Goal: Task Accomplishment & Management: Use online tool/utility

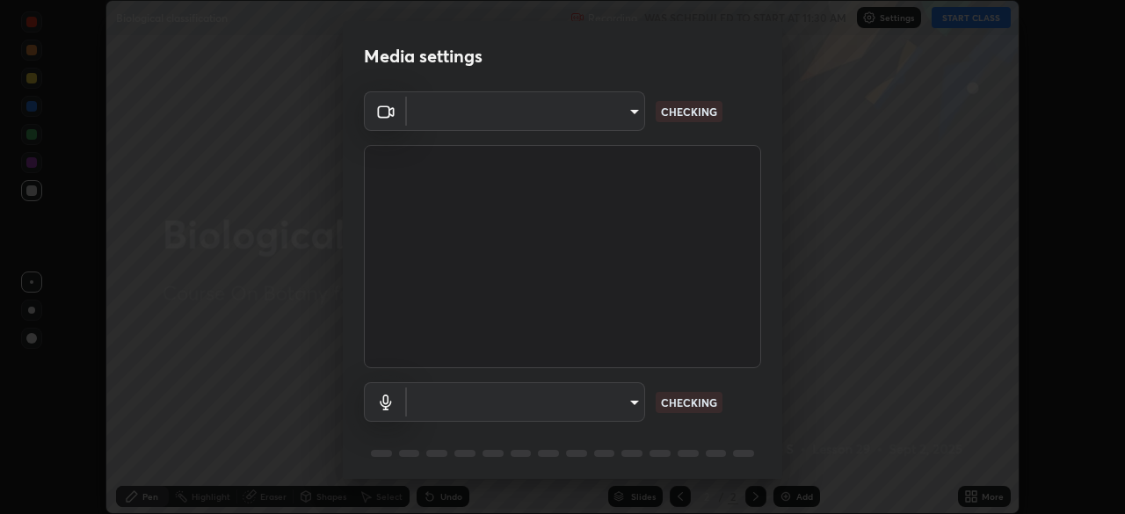
scroll to position [514, 1124]
click at [614, 411] on body "Erase all Biological classification Recording WAS SCHEDULED TO START AT 11:30 A…" at bounding box center [562, 257] width 1125 height 514
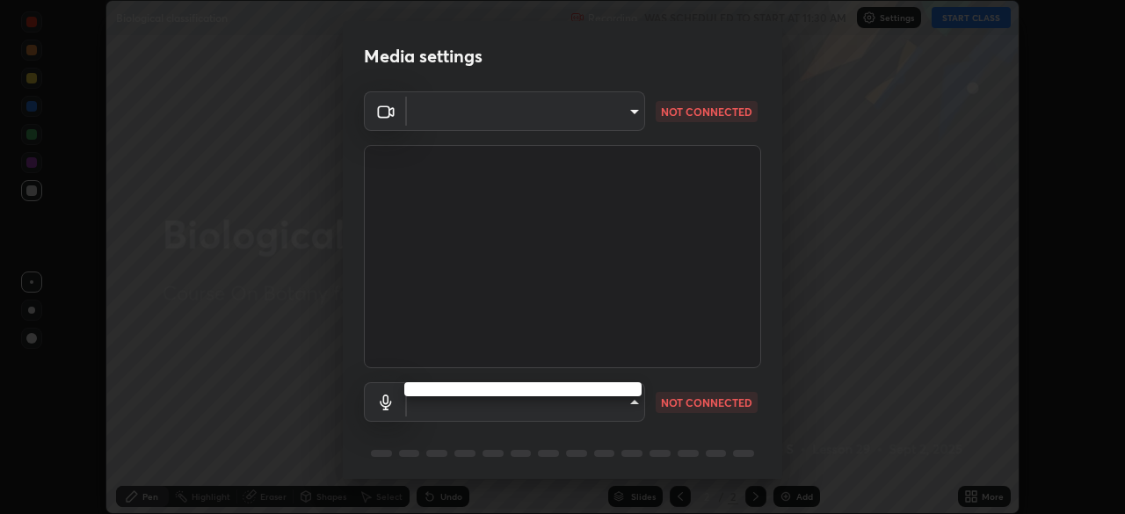
type input "09f294524f3521c037d78ee7cdb71511b6c9344afeed810a356f0d23342d5398"
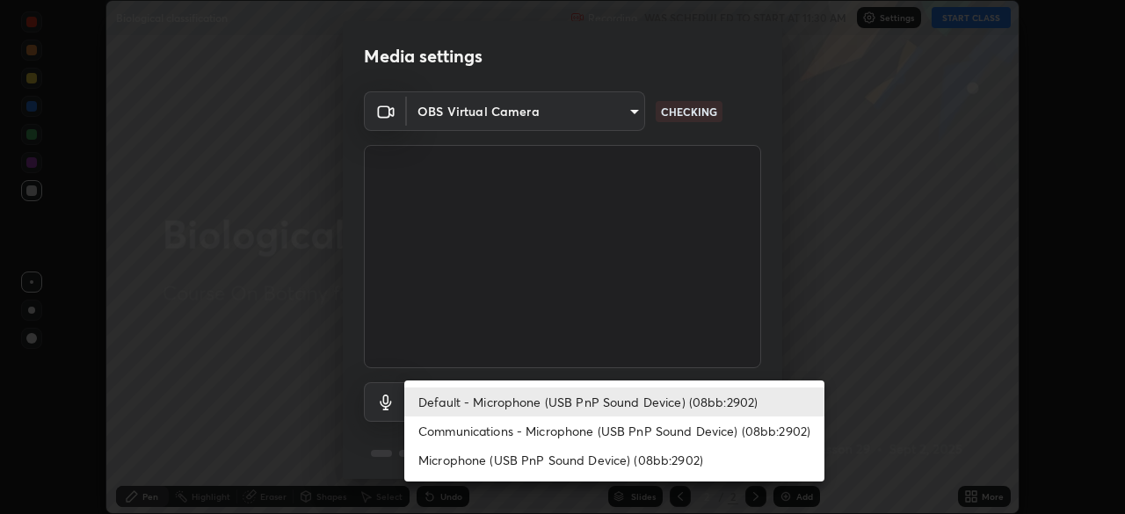
click at [668, 431] on li "Communications - Microphone (USB PnP Sound Device) (08bb:2902)" at bounding box center [614, 431] width 420 height 29
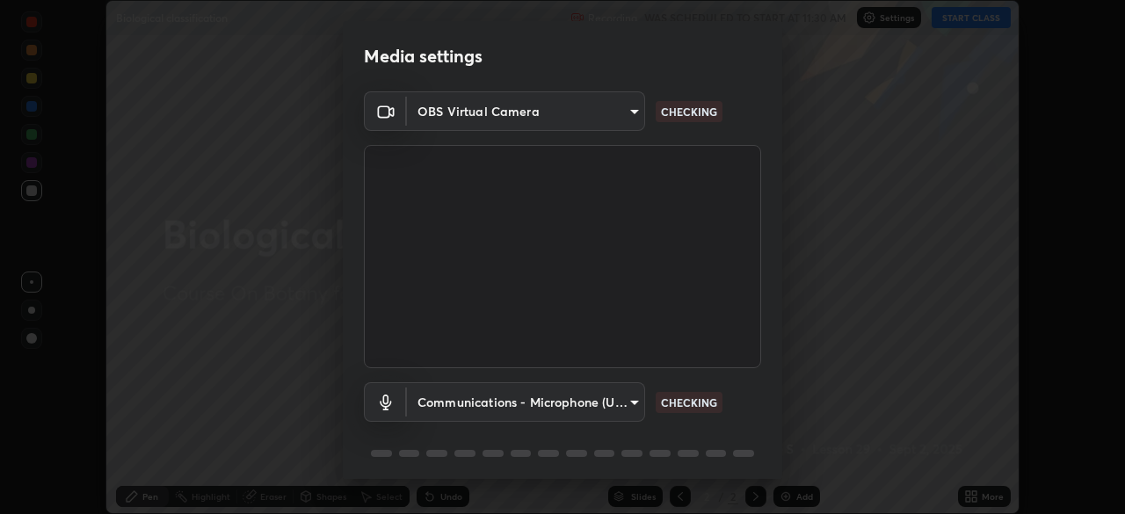
click at [619, 409] on body "Erase all Biological classification Recording WAS SCHEDULED TO START AT 11:30 A…" at bounding box center [562, 257] width 1125 height 514
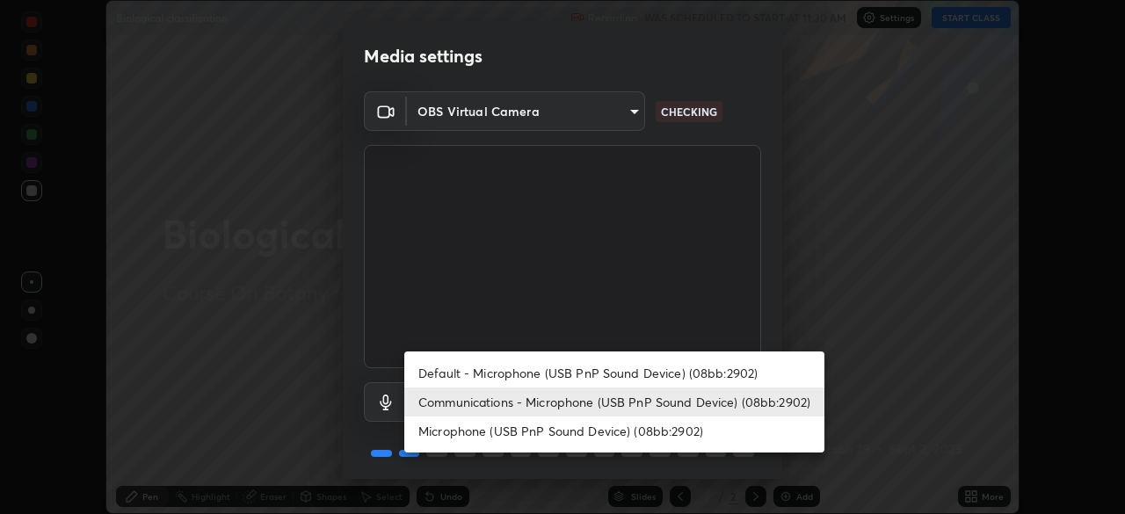
click at [675, 375] on li "Default - Microphone (USB PnP Sound Device) (08bb:2902)" at bounding box center [614, 373] width 420 height 29
type input "default"
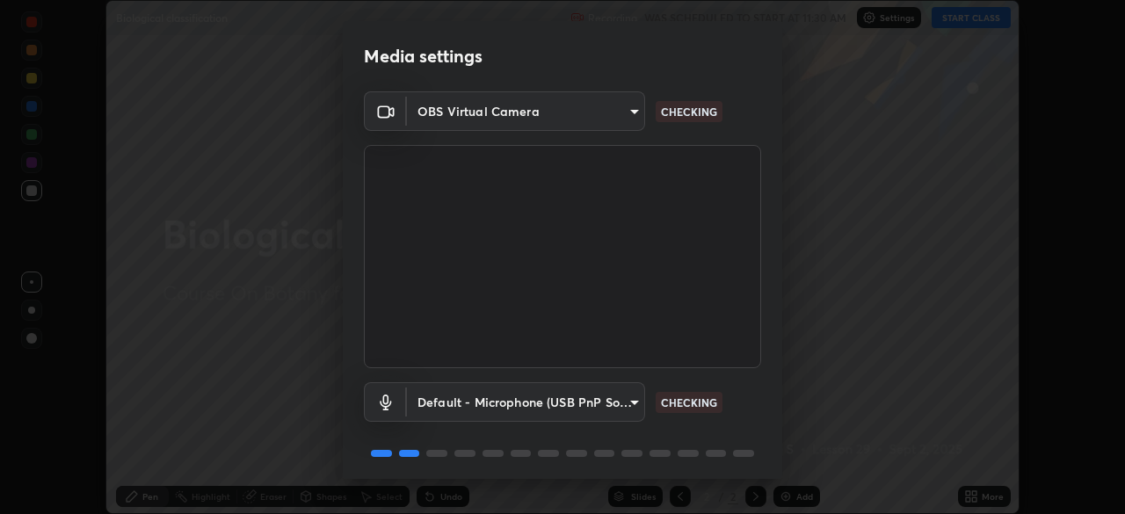
scroll to position [62, 0]
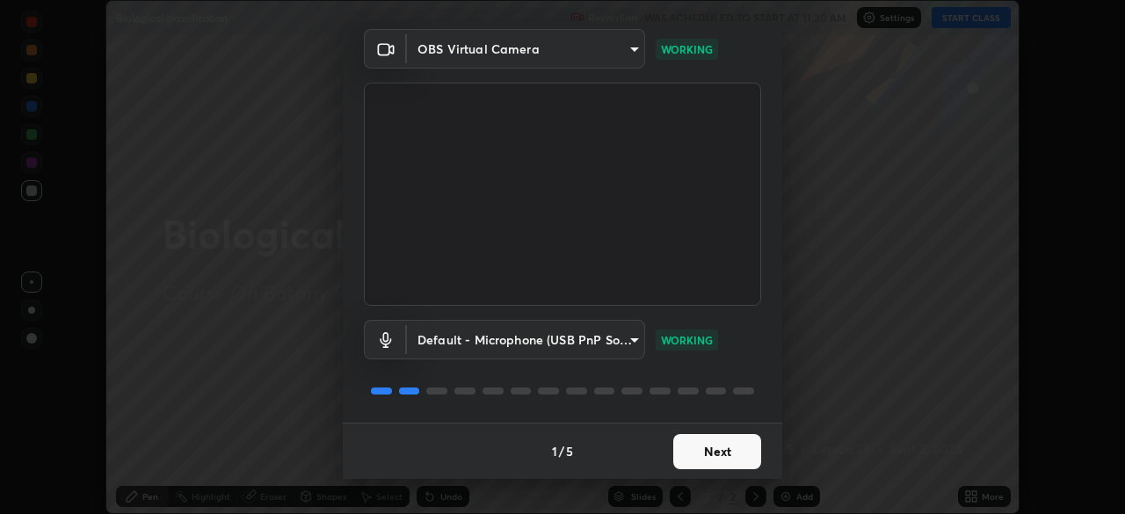
click at [696, 460] on button "Next" at bounding box center [717, 451] width 88 height 35
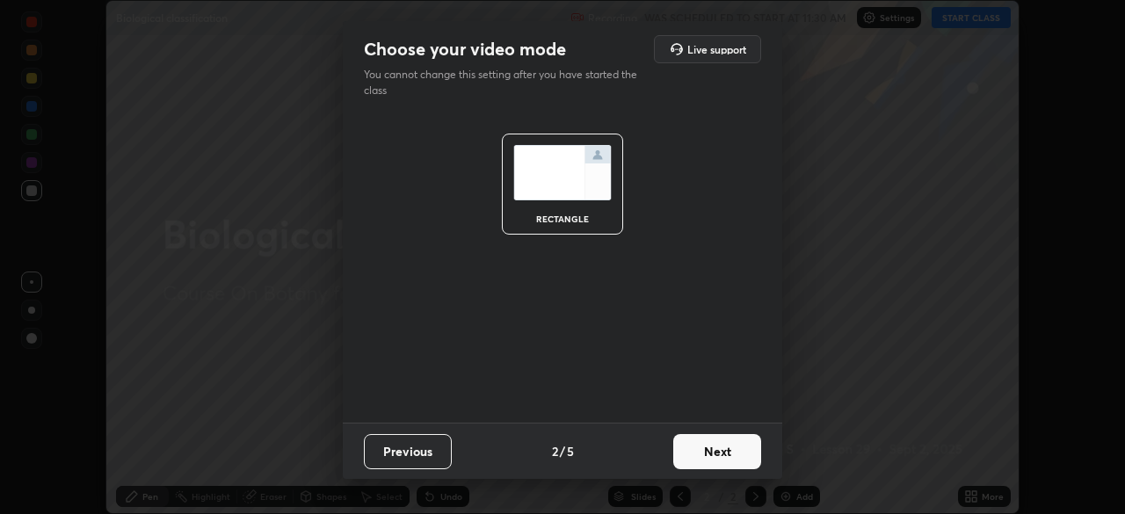
scroll to position [0, 0]
click at [702, 462] on button "Next" at bounding box center [717, 451] width 88 height 35
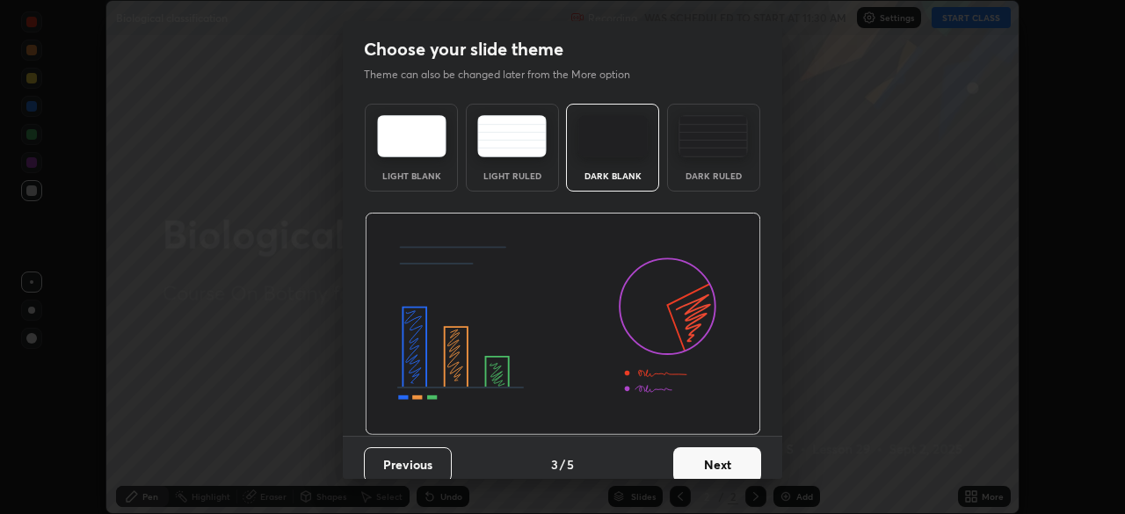
click at [712, 455] on button "Next" at bounding box center [717, 464] width 88 height 35
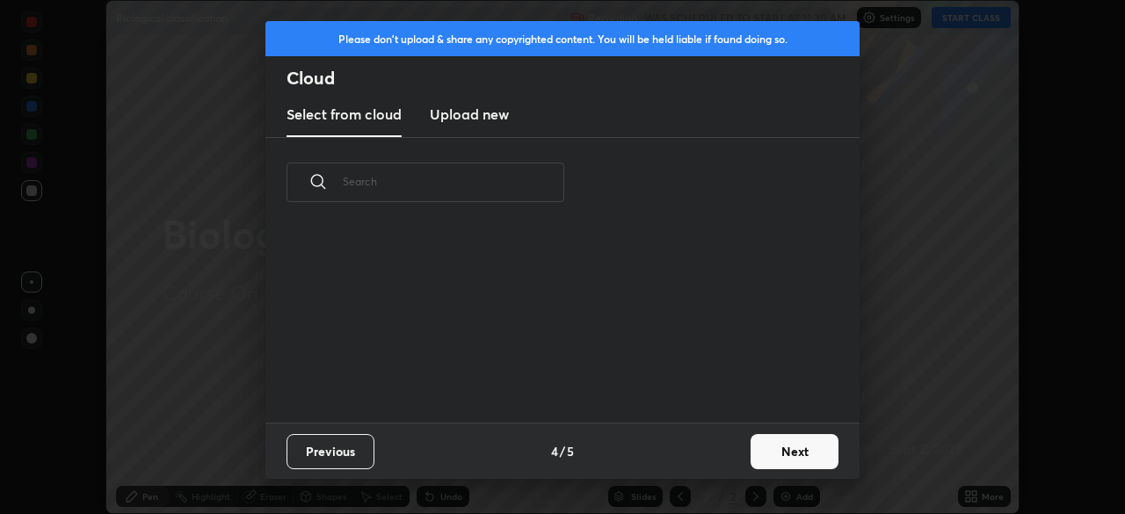
click at [775, 442] on button "Next" at bounding box center [795, 451] width 88 height 35
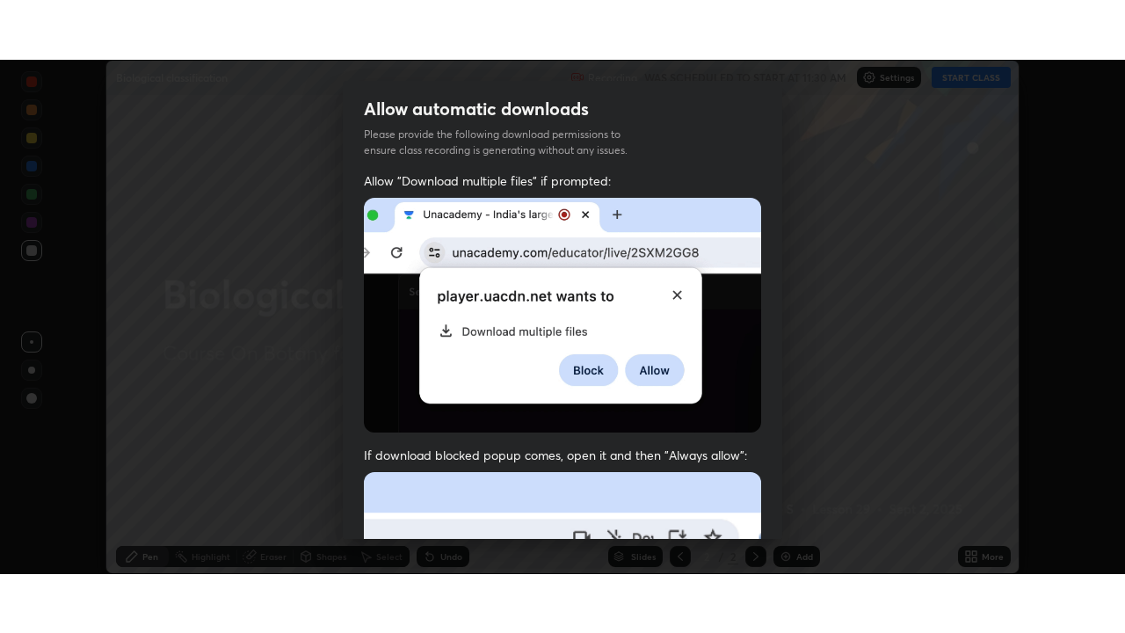
scroll to position [421, 0]
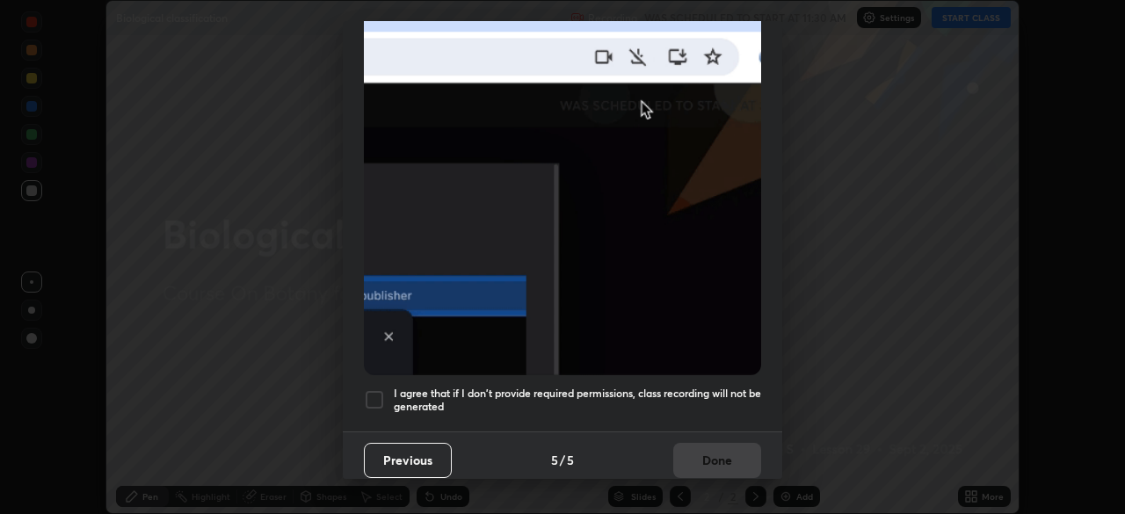
click at [463, 392] on h5 "I agree that if I don't provide required permissions, class recording will not …" at bounding box center [577, 400] width 367 height 27
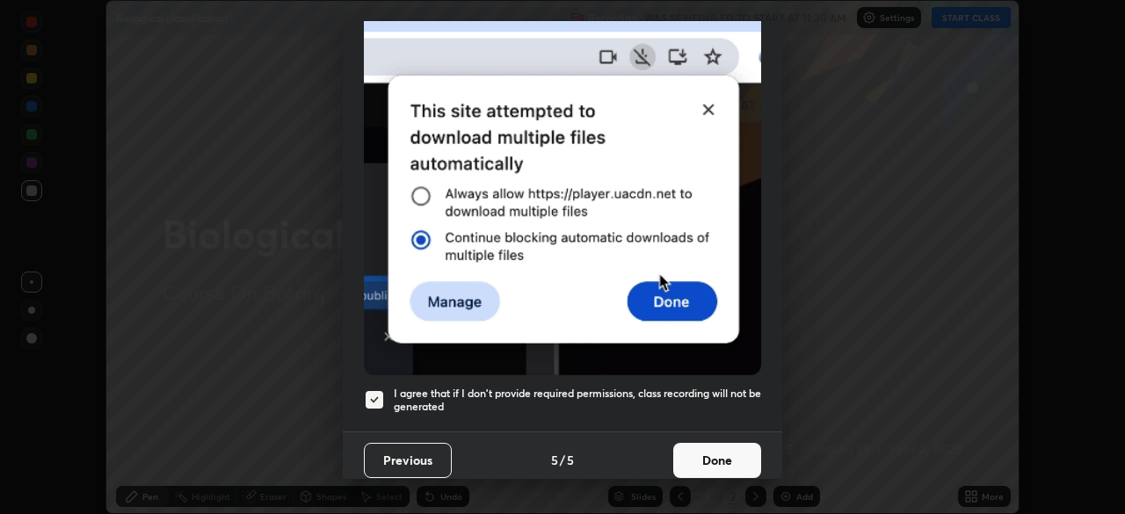
click at [719, 448] on button "Done" at bounding box center [717, 460] width 88 height 35
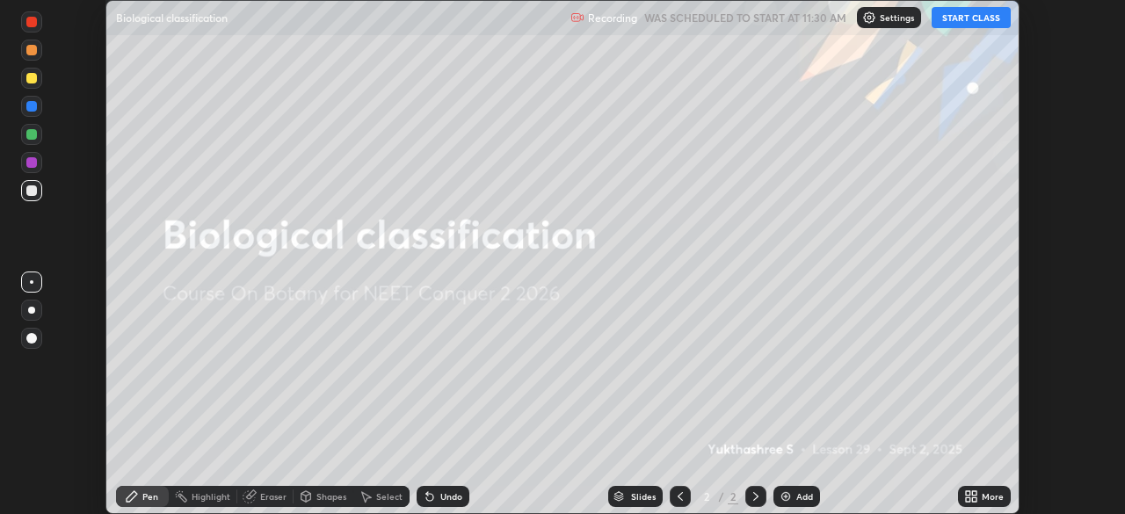
click at [972, 20] on button "START CLASS" at bounding box center [971, 17] width 79 height 21
click at [982, 499] on div "More" at bounding box center [993, 496] width 22 height 9
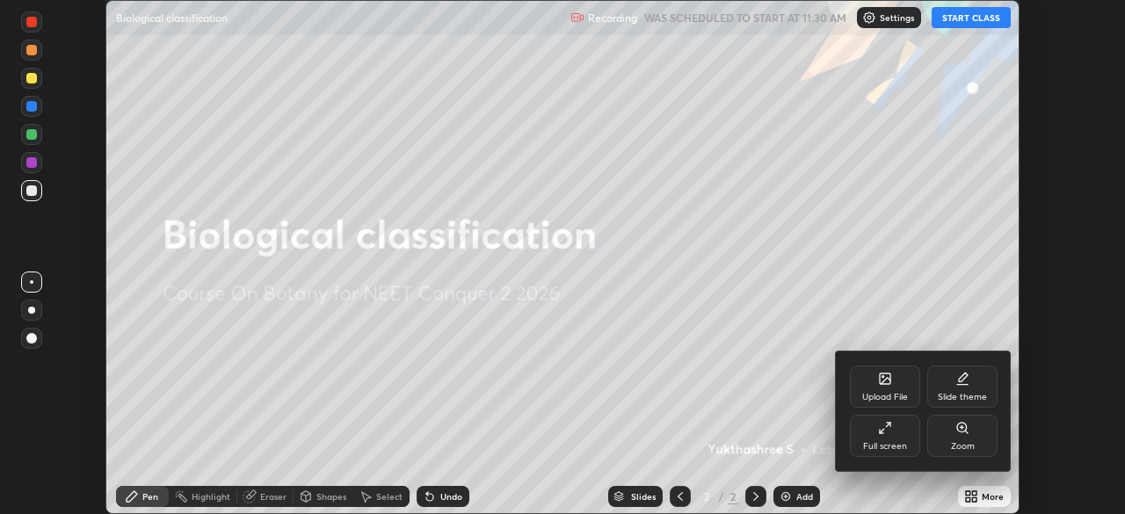
click at [901, 443] on div "Full screen" at bounding box center [885, 446] width 44 height 9
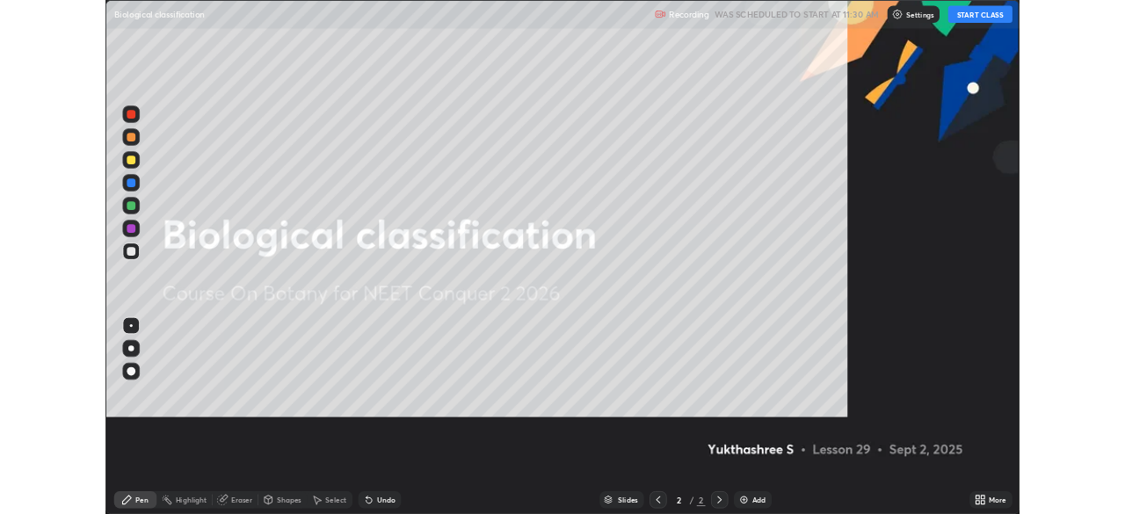
scroll to position [633, 1125]
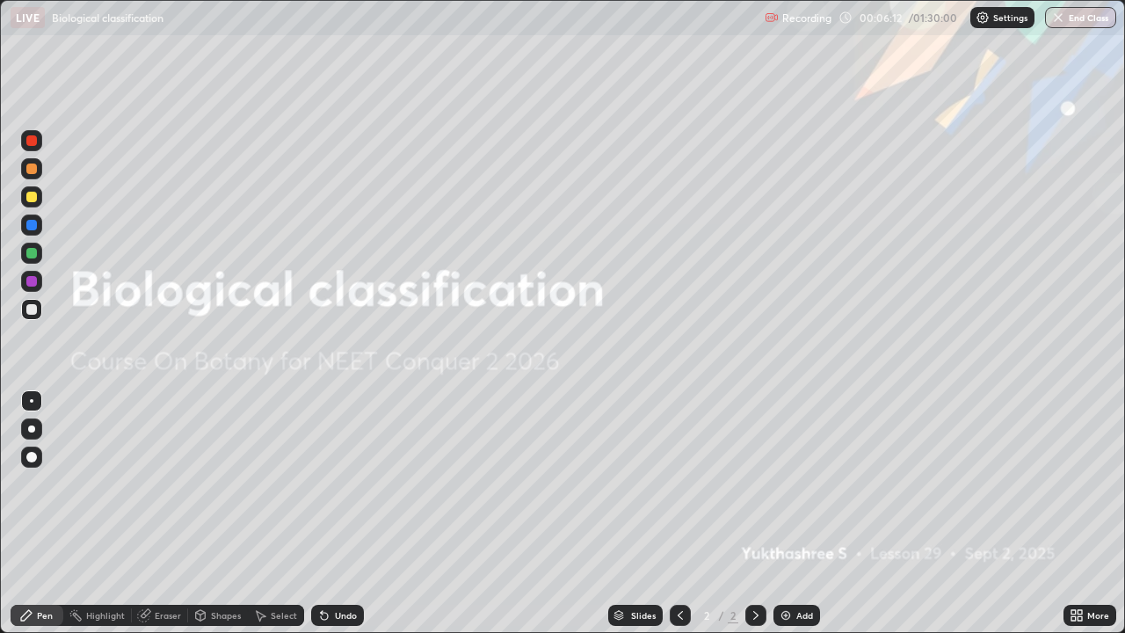
click at [1080, 513] on icon at bounding box center [1080, 612] width 4 height 4
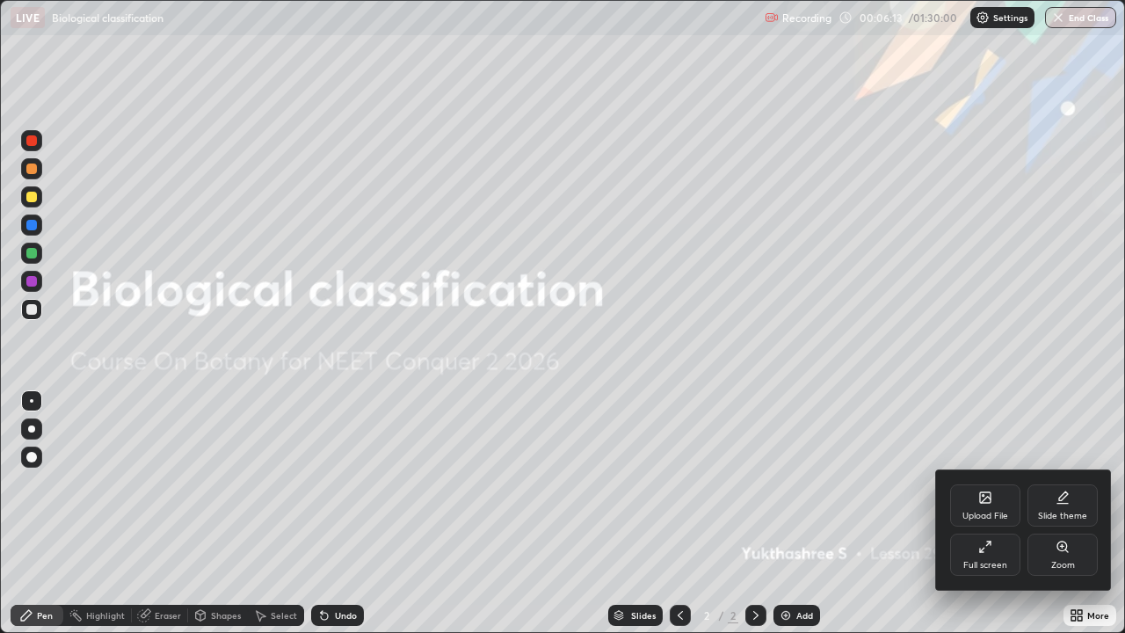
click at [1066, 513] on div "Slide theme" at bounding box center [1062, 516] width 49 height 9
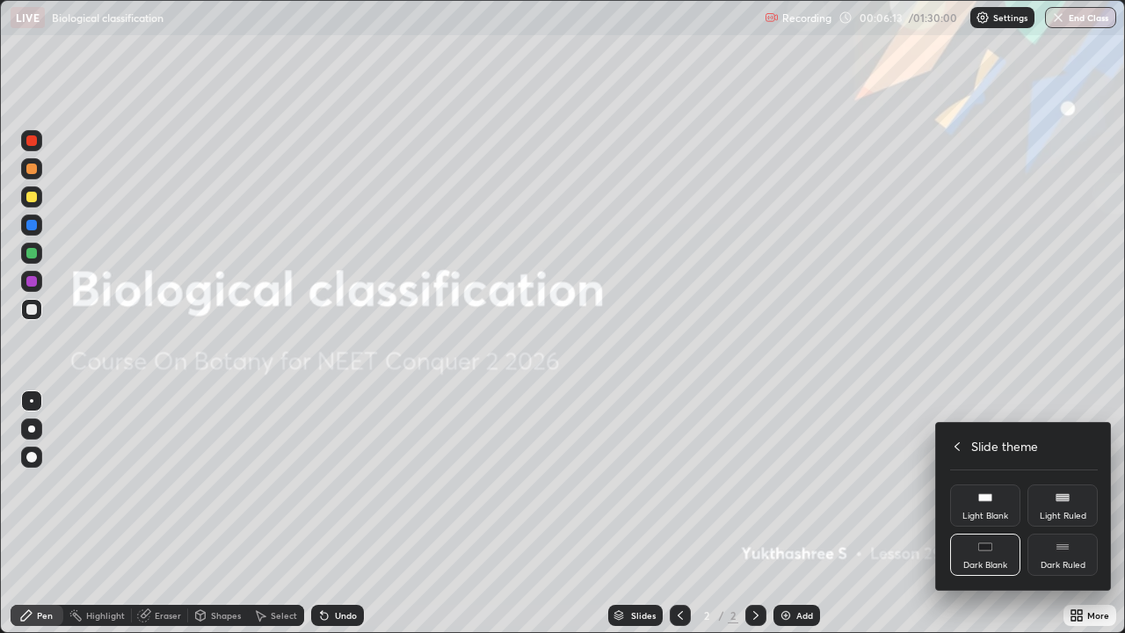
click at [1077, 513] on div "Dark Ruled" at bounding box center [1063, 565] width 45 height 9
click at [897, 513] on div at bounding box center [562, 316] width 1125 height 633
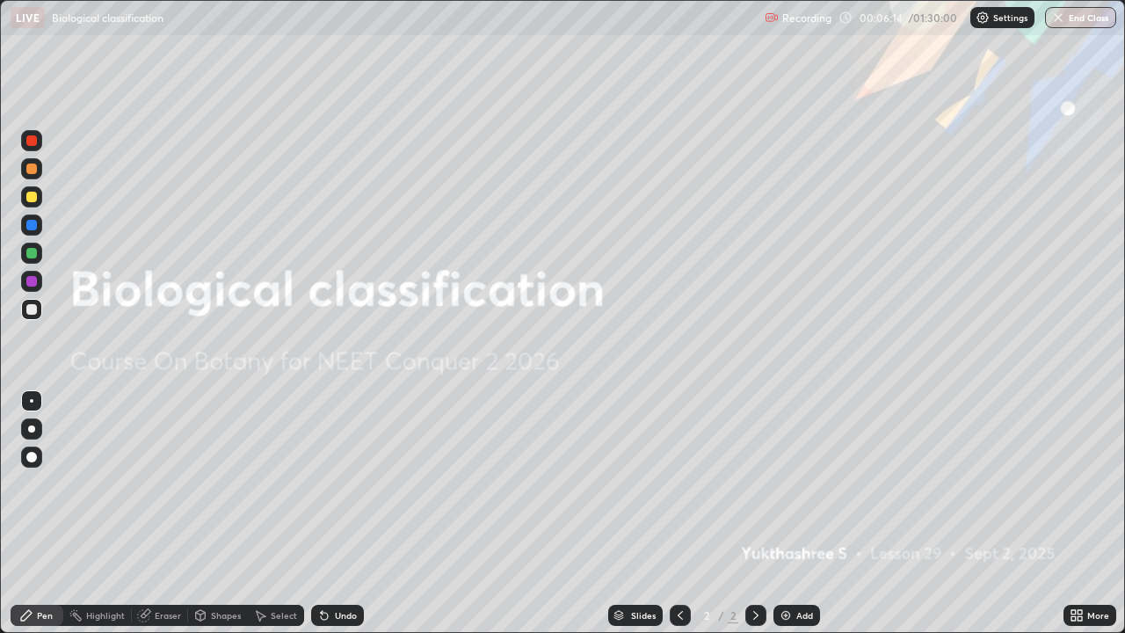
click at [802, 513] on div "Add" at bounding box center [804, 615] width 17 height 9
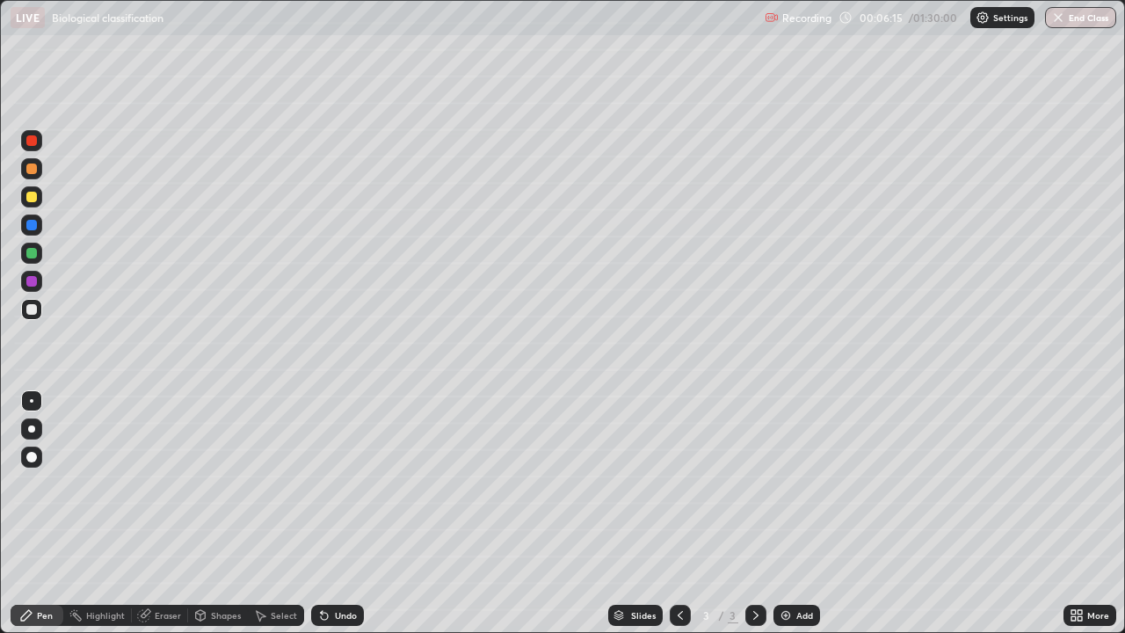
click at [23, 200] on div at bounding box center [31, 196] width 21 height 21
click at [30, 171] on div at bounding box center [31, 169] width 11 height 11
click at [33, 227] on div at bounding box center [31, 225] width 11 height 11
click at [33, 143] on div at bounding box center [31, 140] width 11 height 11
click at [32, 259] on div at bounding box center [31, 253] width 21 height 21
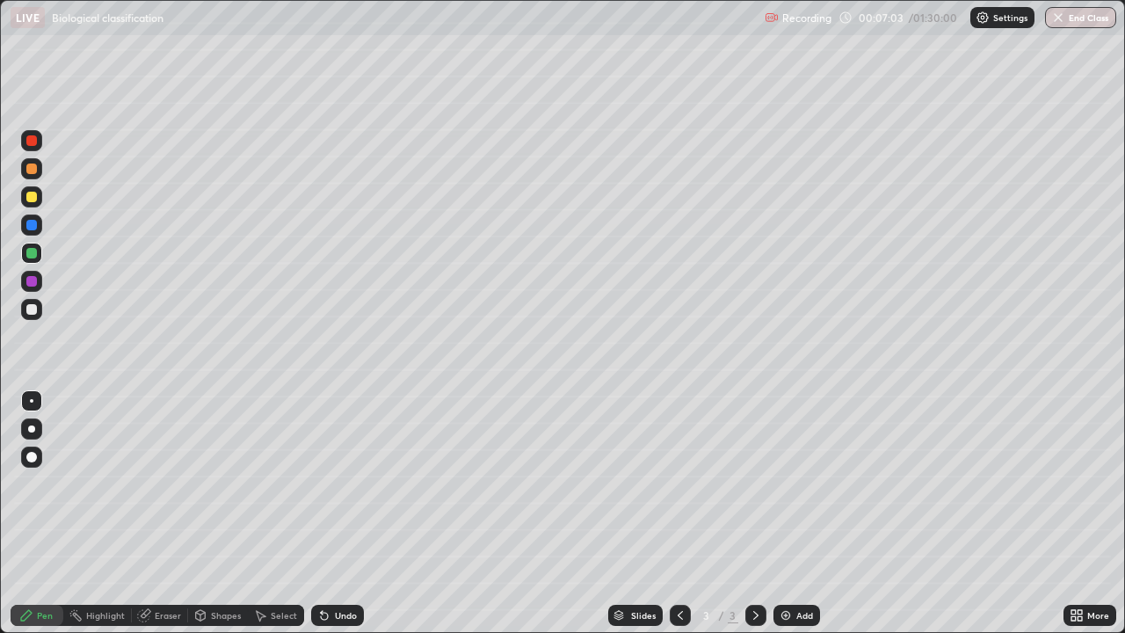
click at [30, 171] on div at bounding box center [31, 169] width 11 height 11
click at [34, 251] on div at bounding box center [31, 253] width 11 height 11
click at [33, 169] on div at bounding box center [31, 169] width 11 height 11
click at [29, 250] on div at bounding box center [31, 253] width 11 height 11
click at [151, 513] on div "Eraser" at bounding box center [160, 615] width 56 height 21
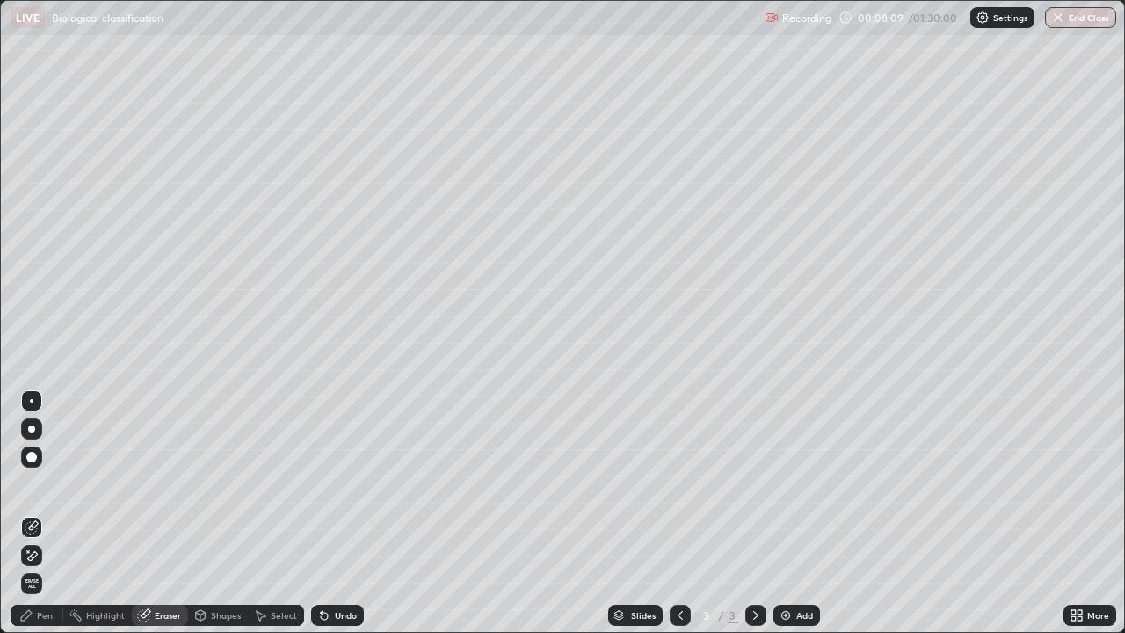
click at [28, 513] on icon at bounding box center [28, 551] width 2 height 2
click at [47, 513] on div "Pen" at bounding box center [45, 615] width 16 height 9
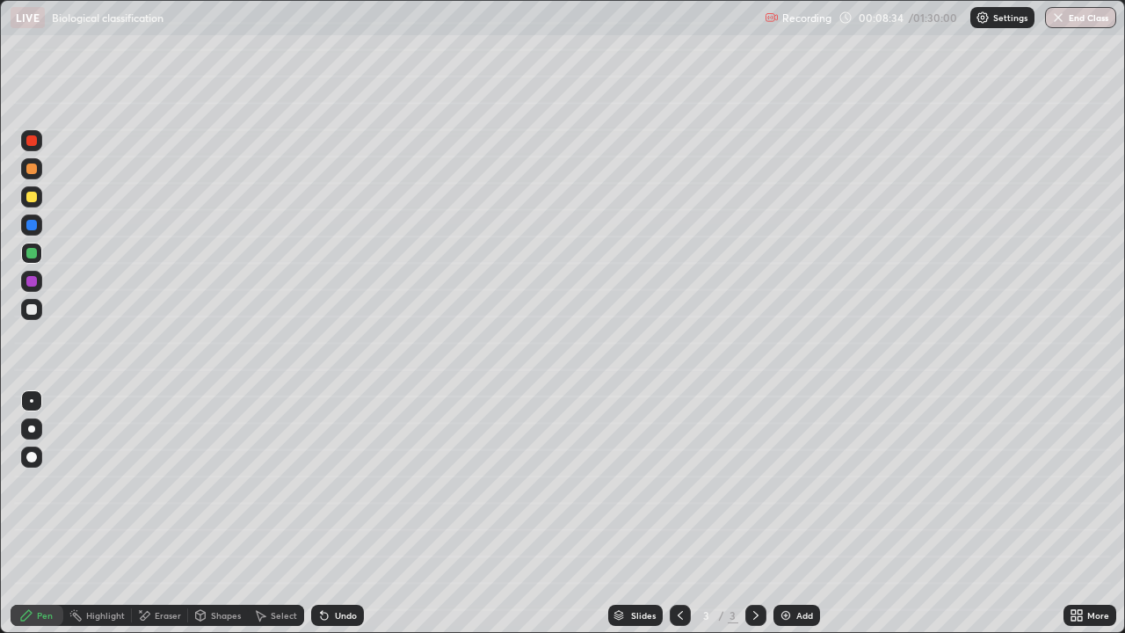
click at [31, 142] on div at bounding box center [31, 140] width 11 height 11
click at [346, 513] on div "Undo" at bounding box center [346, 615] width 22 height 9
click at [792, 513] on div "Add" at bounding box center [797, 615] width 47 height 21
click at [25, 307] on div at bounding box center [31, 309] width 21 height 21
click at [29, 513] on div at bounding box center [32, 492] width 28 height 211
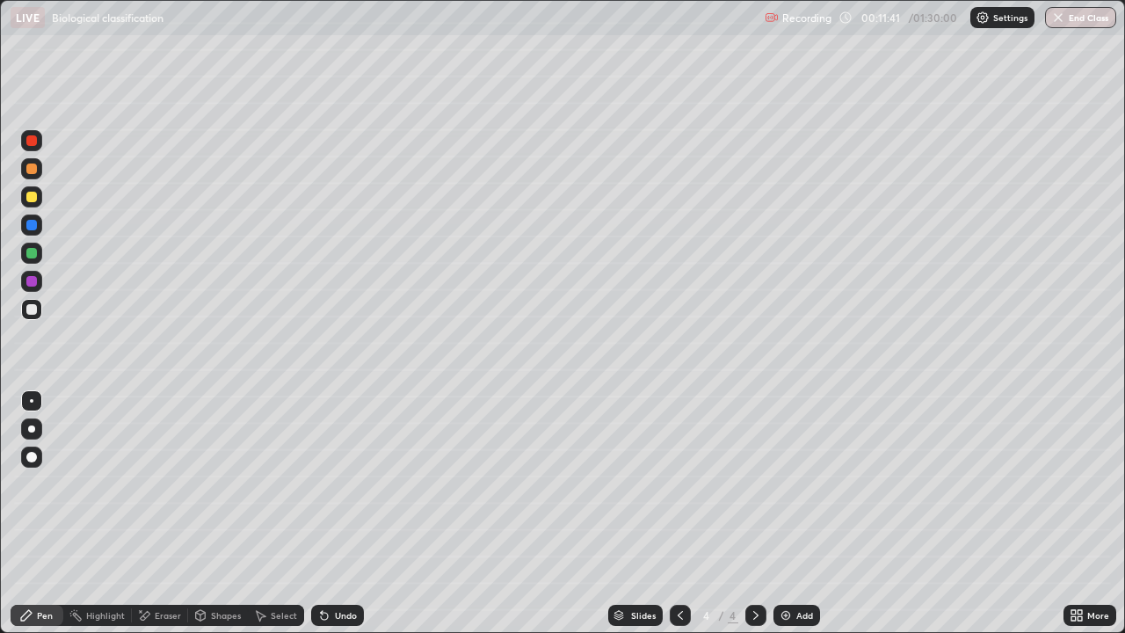
click at [35, 137] on div at bounding box center [31, 140] width 11 height 11
click at [30, 304] on div at bounding box center [31, 309] width 11 height 11
click at [346, 513] on div "Undo" at bounding box center [346, 615] width 22 height 9
click at [348, 513] on div "Undo" at bounding box center [346, 615] width 22 height 9
click at [33, 142] on div at bounding box center [31, 140] width 11 height 11
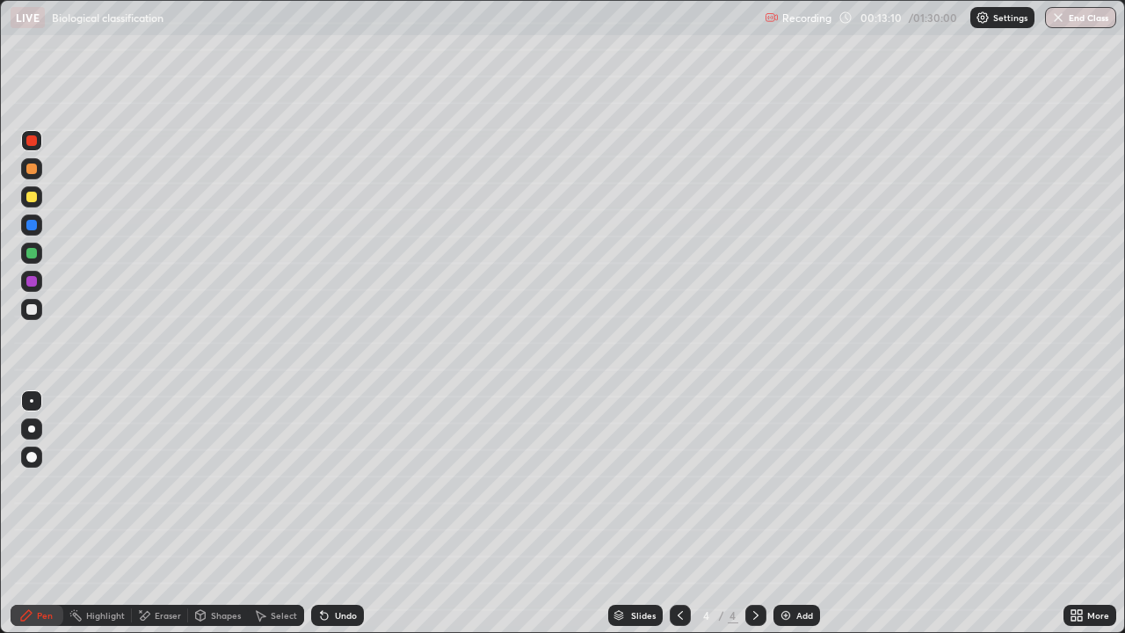
click at [33, 314] on div at bounding box center [31, 309] width 11 height 11
click at [30, 143] on div at bounding box center [31, 140] width 11 height 11
click at [32, 310] on div at bounding box center [31, 309] width 11 height 11
click at [346, 513] on div "Undo" at bounding box center [346, 615] width 22 height 9
click at [33, 147] on div at bounding box center [31, 140] width 21 height 21
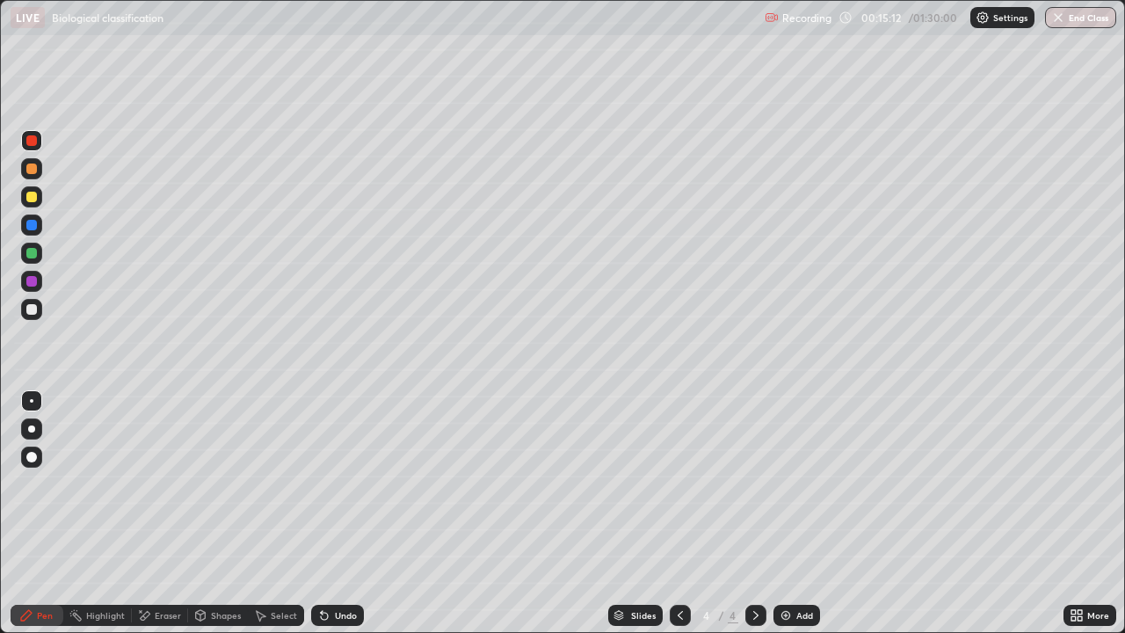
click at [32, 310] on div at bounding box center [31, 309] width 11 height 11
click at [33, 310] on div at bounding box center [31, 309] width 11 height 11
click at [35, 141] on div at bounding box center [31, 140] width 11 height 11
click at [33, 308] on div at bounding box center [31, 309] width 11 height 11
click at [342, 513] on div "Undo" at bounding box center [346, 615] width 22 height 9
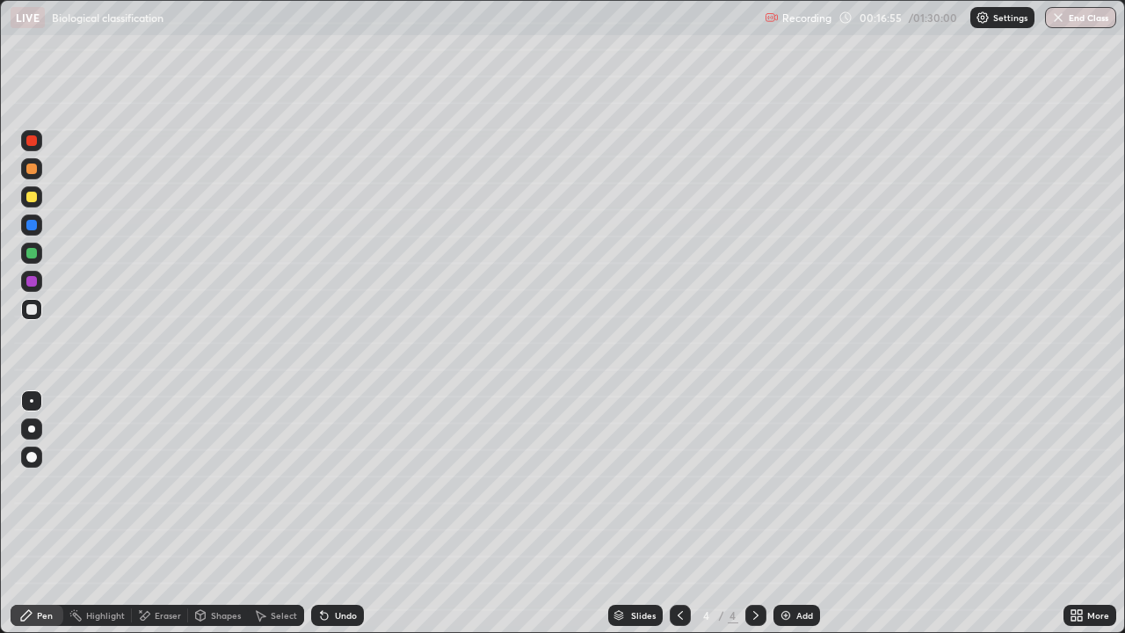
click at [347, 513] on div "Undo" at bounding box center [346, 615] width 22 height 9
click at [789, 513] on img at bounding box center [786, 615] width 14 height 14
click at [36, 142] on div at bounding box center [31, 140] width 11 height 11
click at [33, 172] on div at bounding box center [31, 169] width 11 height 11
click at [35, 135] on div at bounding box center [31, 140] width 21 height 21
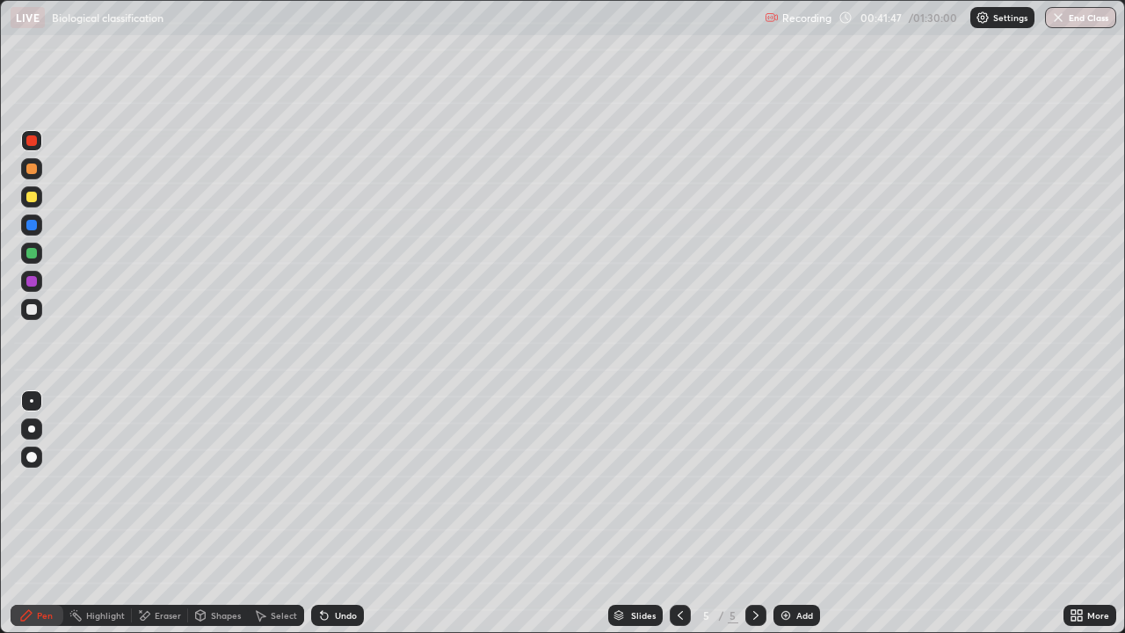
click at [39, 176] on div at bounding box center [31, 168] width 21 height 21
click at [30, 140] on div at bounding box center [31, 140] width 11 height 11
click at [33, 316] on div at bounding box center [31, 309] width 21 height 21
click at [33, 140] on div at bounding box center [31, 140] width 11 height 11
click at [31, 308] on div at bounding box center [31, 309] width 11 height 11
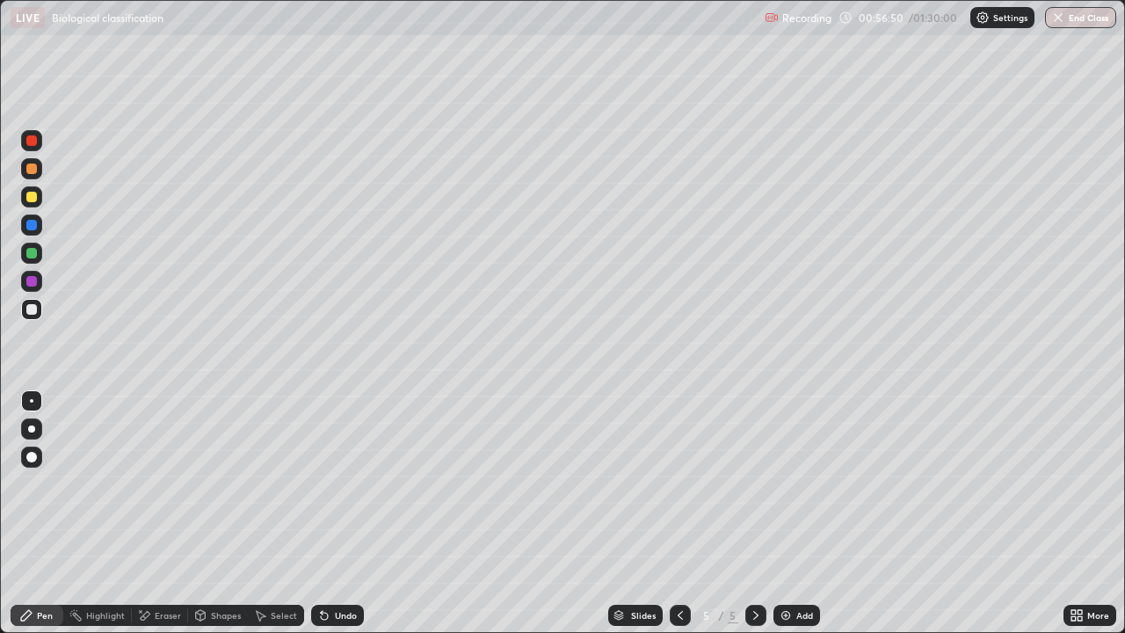
click at [33, 254] on div at bounding box center [31, 253] width 11 height 11
click at [335, 513] on div "Undo" at bounding box center [346, 615] width 22 height 9
click at [31, 142] on div at bounding box center [31, 140] width 11 height 11
click at [31, 254] on div at bounding box center [31, 253] width 11 height 11
click at [338, 513] on div "Undo" at bounding box center [346, 615] width 22 height 9
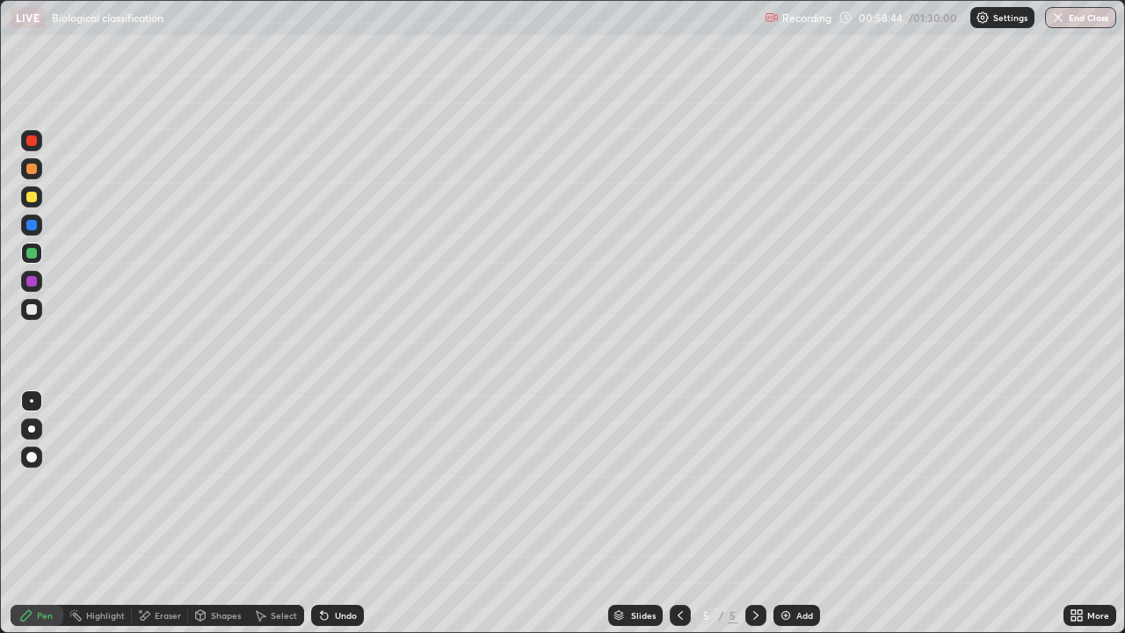
click at [338, 513] on div "Undo" at bounding box center [346, 615] width 22 height 9
click at [339, 513] on div "Undo" at bounding box center [337, 615] width 53 height 21
click at [340, 513] on div "Undo" at bounding box center [337, 615] width 53 height 21
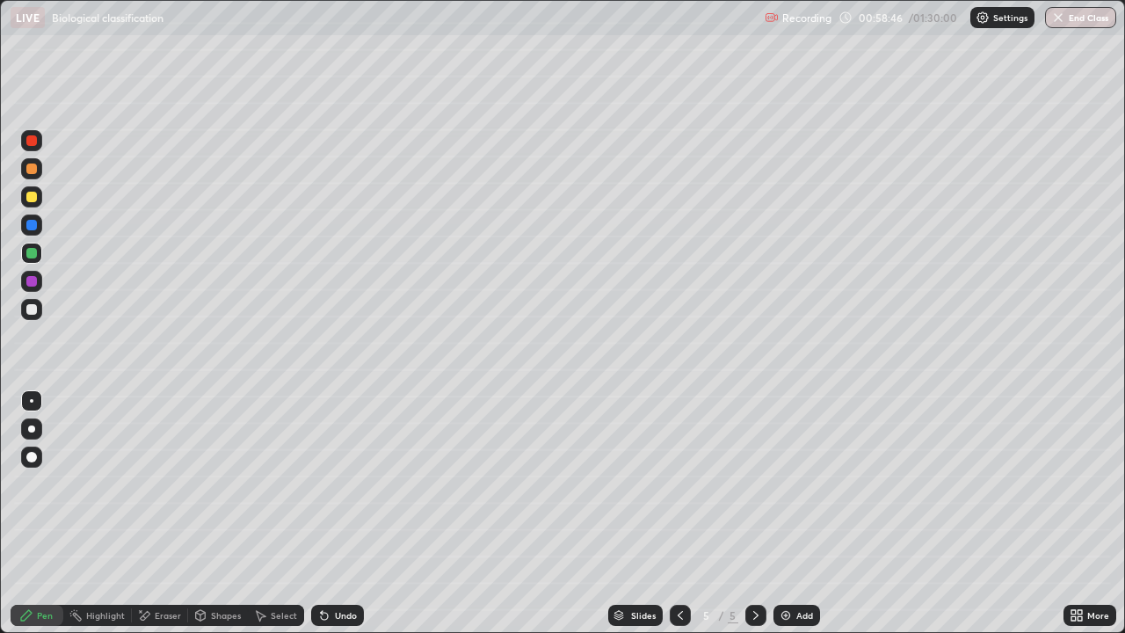
click at [343, 513] on div "Undo" at bounding box center [346, 615] width 22 height 9
click at [340, 513] on div "Undo" at bounding box center [346, 615] width 22 height 9
click at [33, 141] on div at bounding box center [31, 140] width 11 height 11
click at [32, 254] on div at bounding box center [31, 253] width 11 height 11
click at [792, 513] on div "Add" at bounding box center [797, 615] width 47 height 21
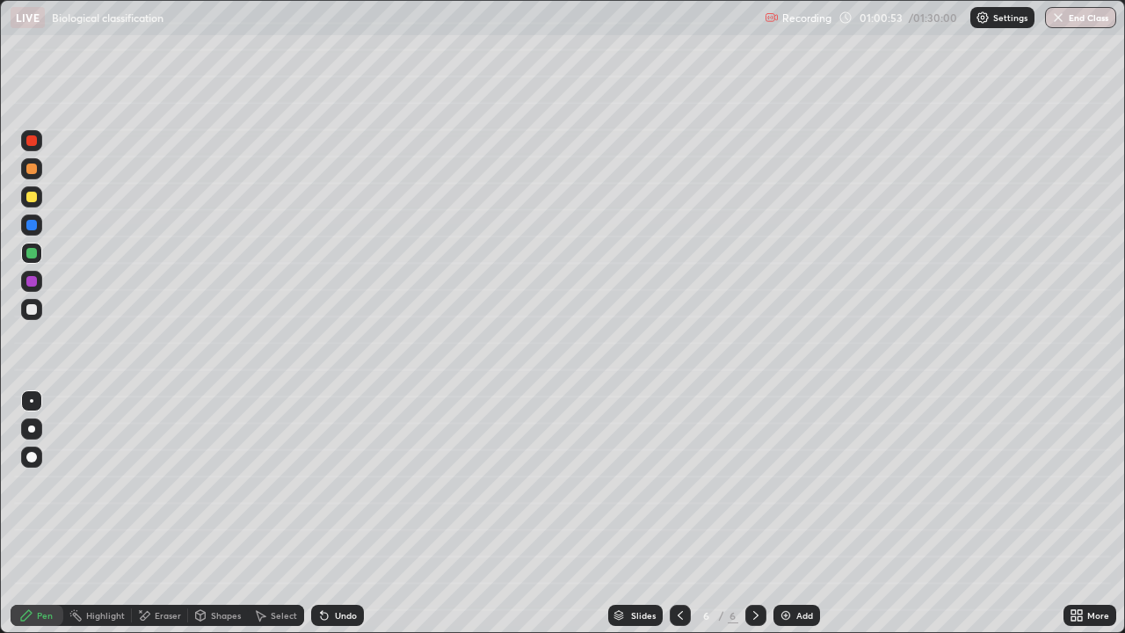
click at [33, 141] on div at bounding box center [31, 140] width 11 height 11
click at [156, 513] on div "Eraser" at bounding box center [168, 615] width 26 height 9
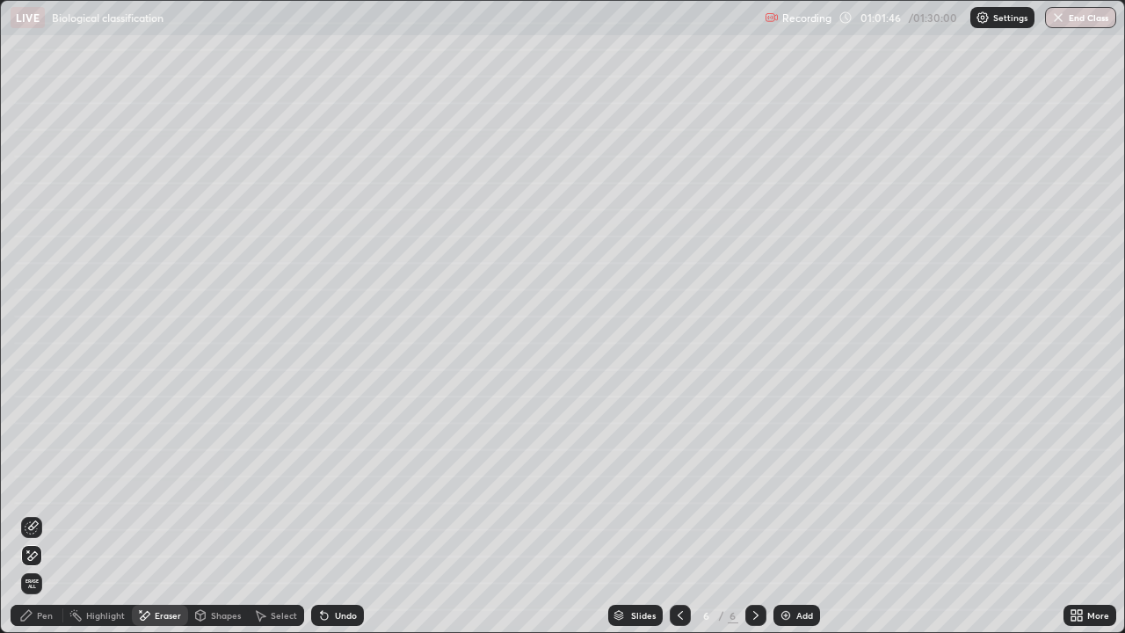
click at [40, 513] on div "Pen" at bounding box center [45, 615] width 16 height 9
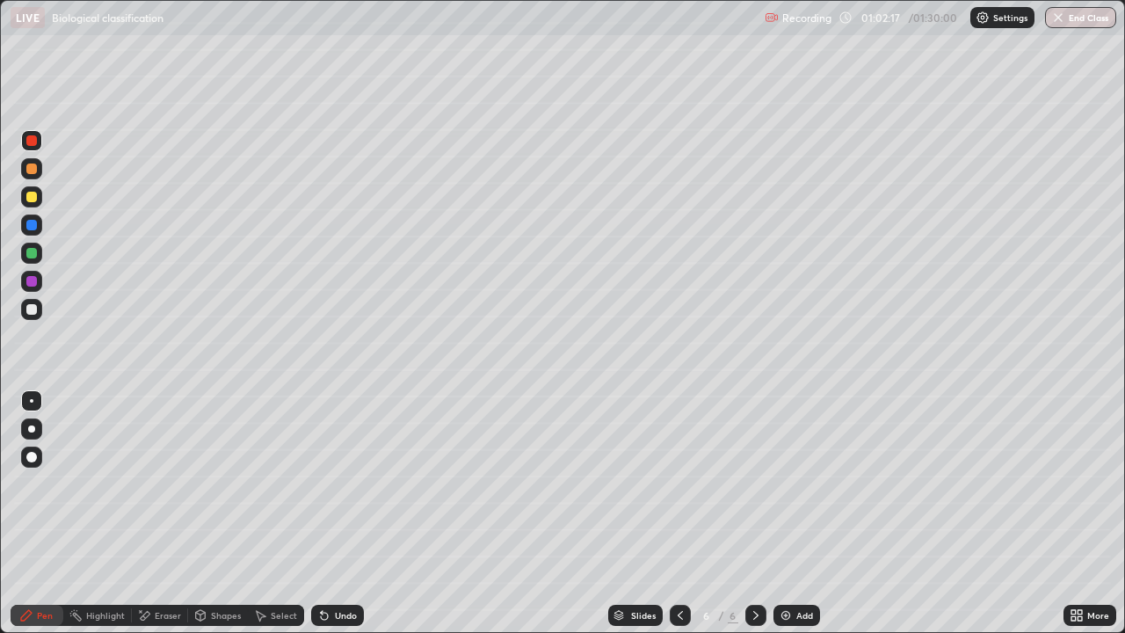
click at [1087, 513] on div "More" at bounding box center [1090, 615] width 53 height 21
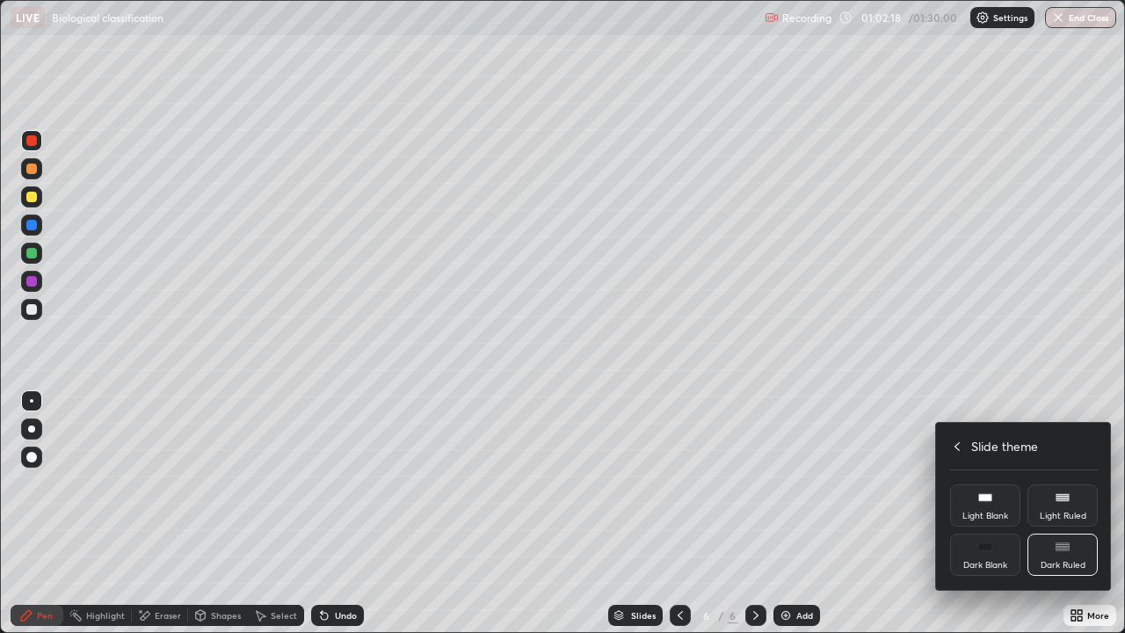
click at [957, 446] on icon at bounding box center [957, 447] width 14 height 14
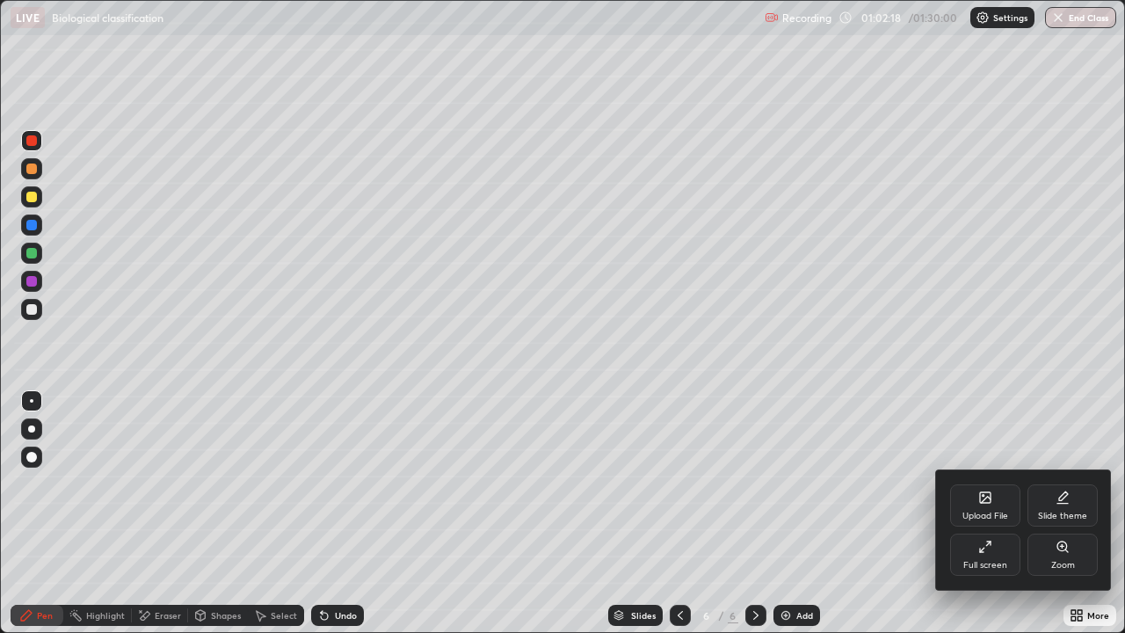
click at [995, 513] on div "Full screen" at bounding box center [985, 555] width 70 height 42
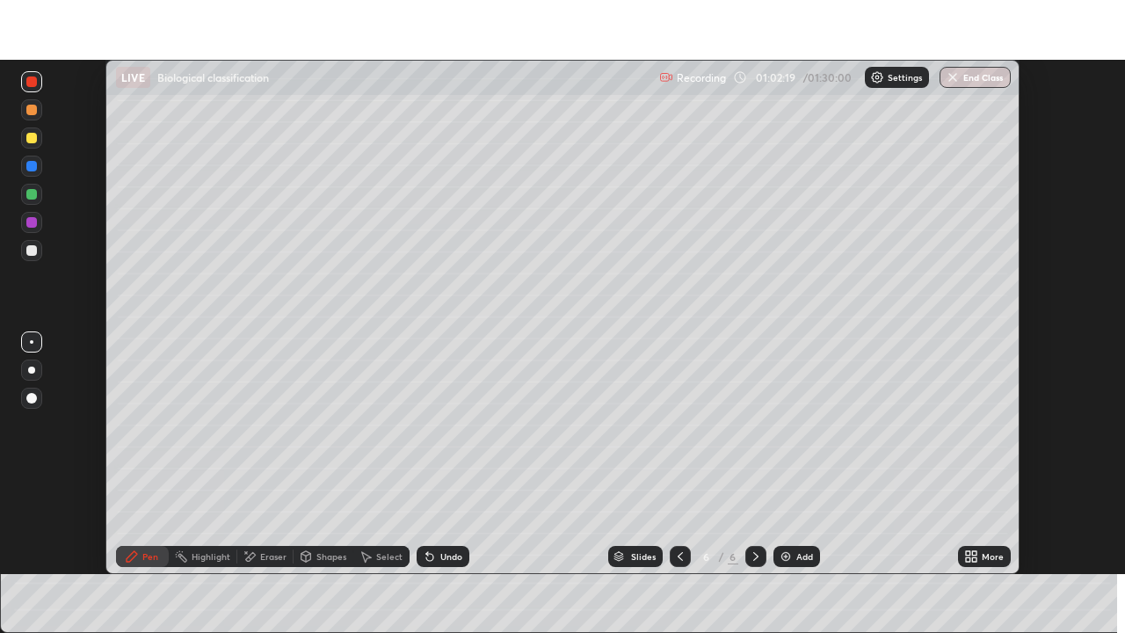
scroll to position [87400, 86789]
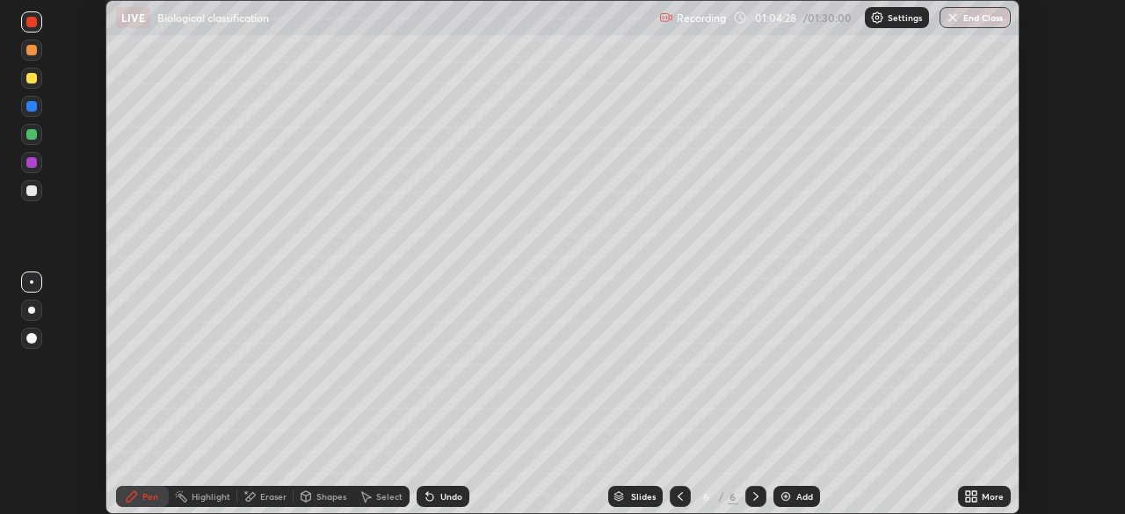
click at [981, 501] on div "More" at bounding box center [984, 496] width 53 height 21
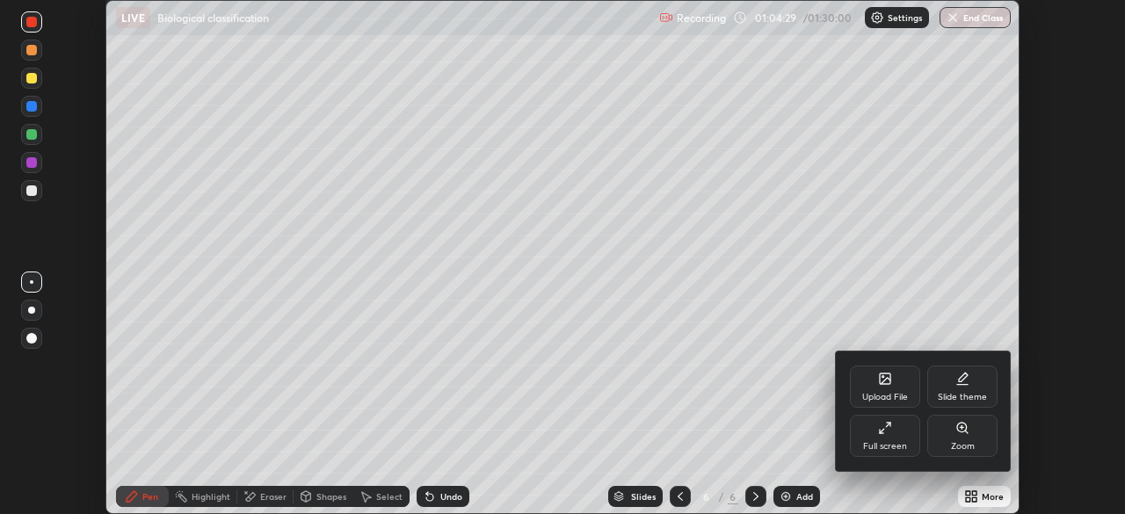
click at [881, 439] on div "Full screen" at bounding box center [885, 436] width 70 height 42
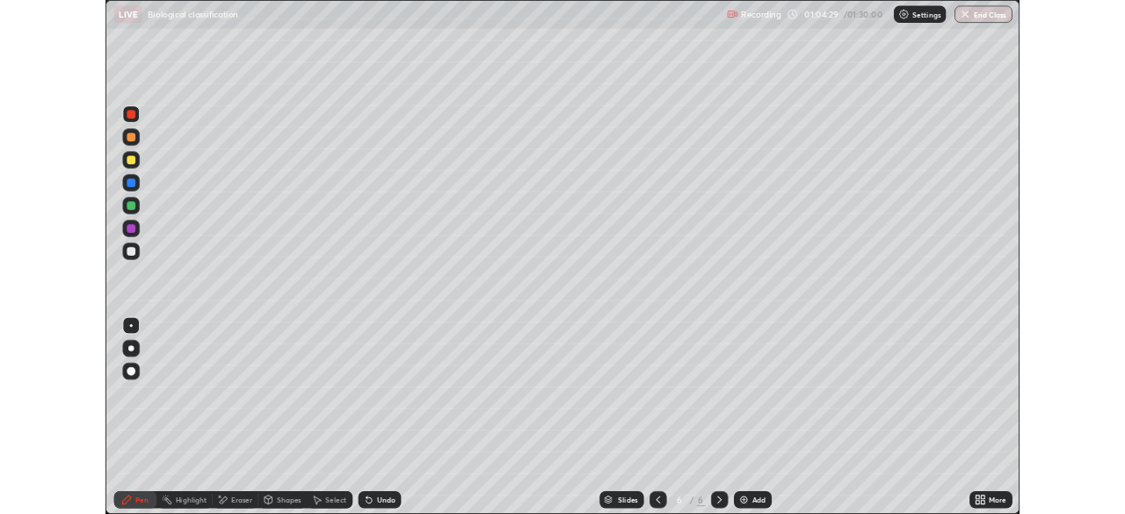
scroll to position [633, 1125]
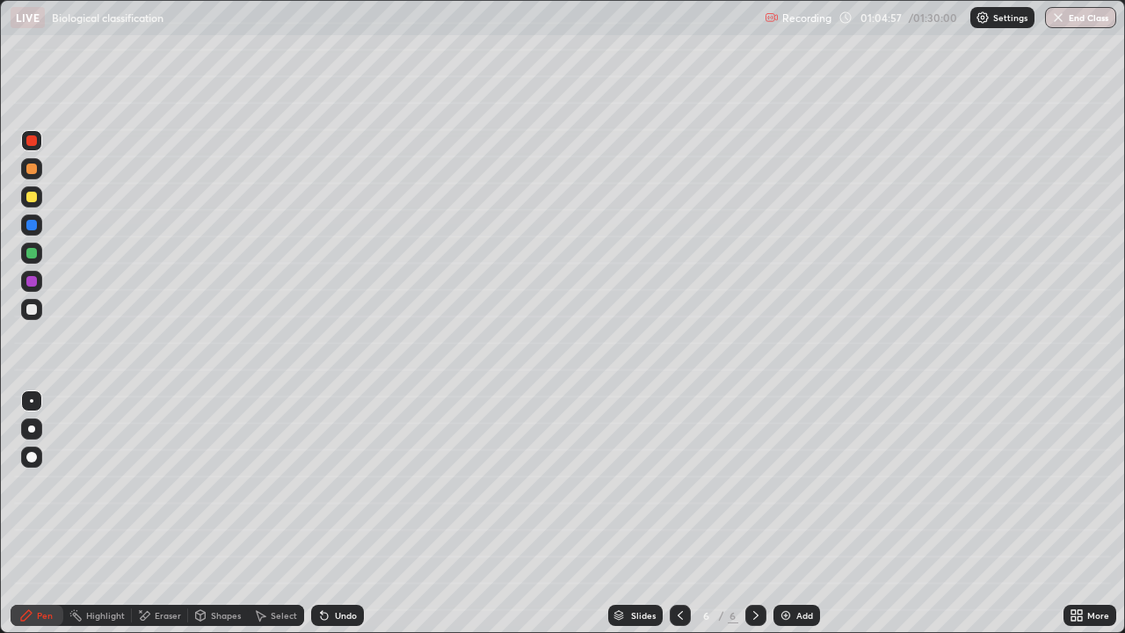
click at [32, 199] on div at bounding box center [31, 197] width 11 height 11
click at [31, 142] on div at bounding box center [31, 140] width 11 height 11
click at [1086, 513] on div "More" at bounding box center [1090, 615] width 53 height 21
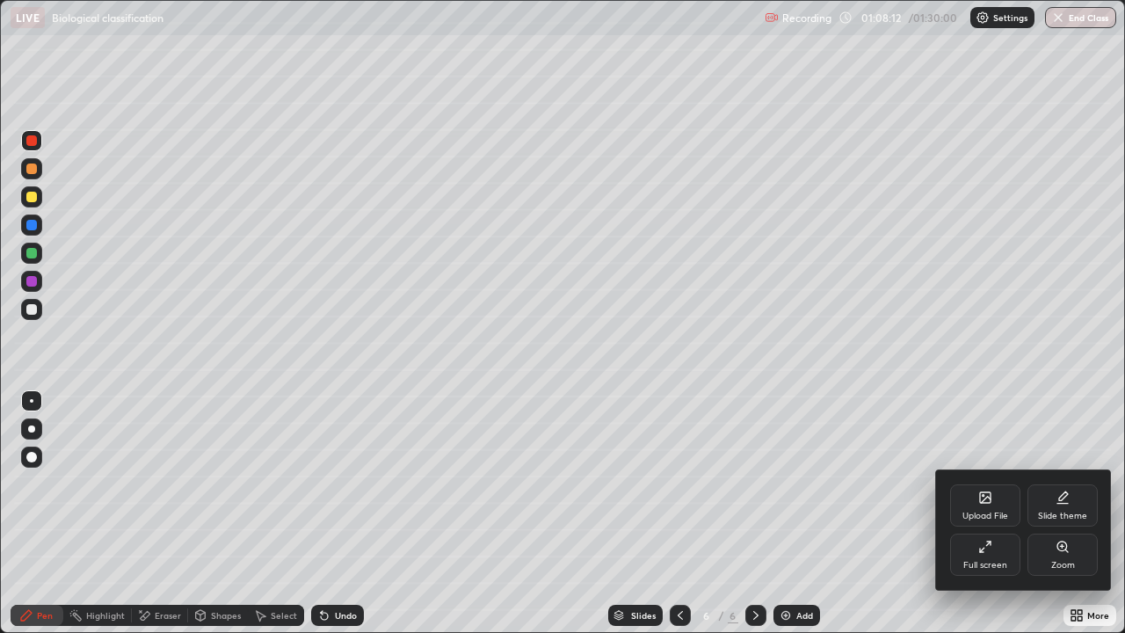
click at [988, 513] on icon at bounding box center [985, 547] width 14 height 14
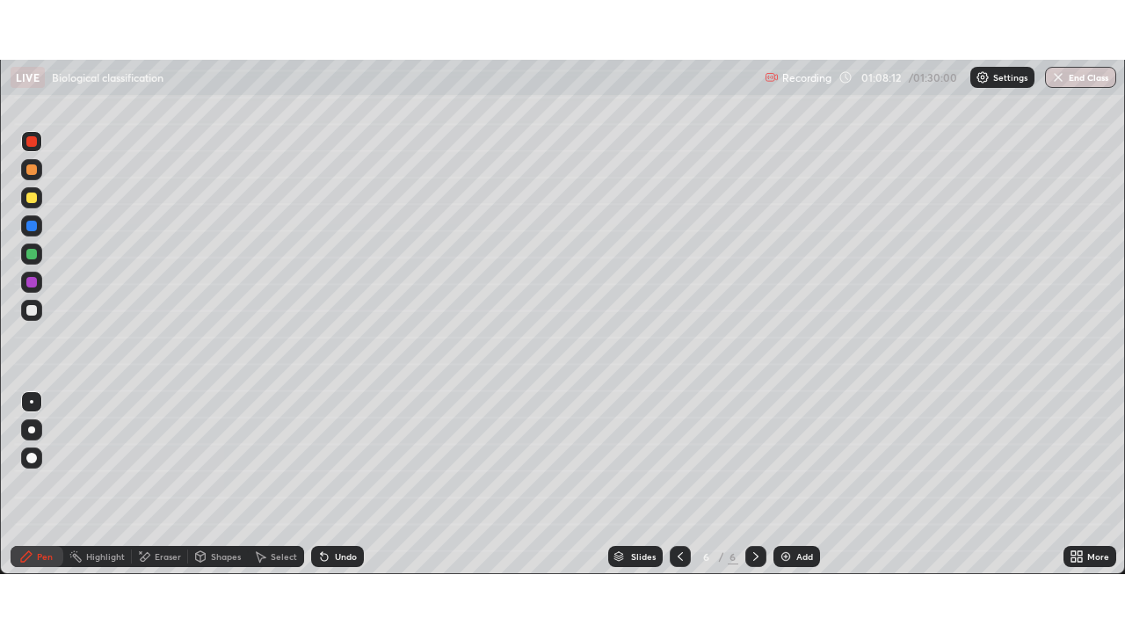
scroll to position [87400, 86789]
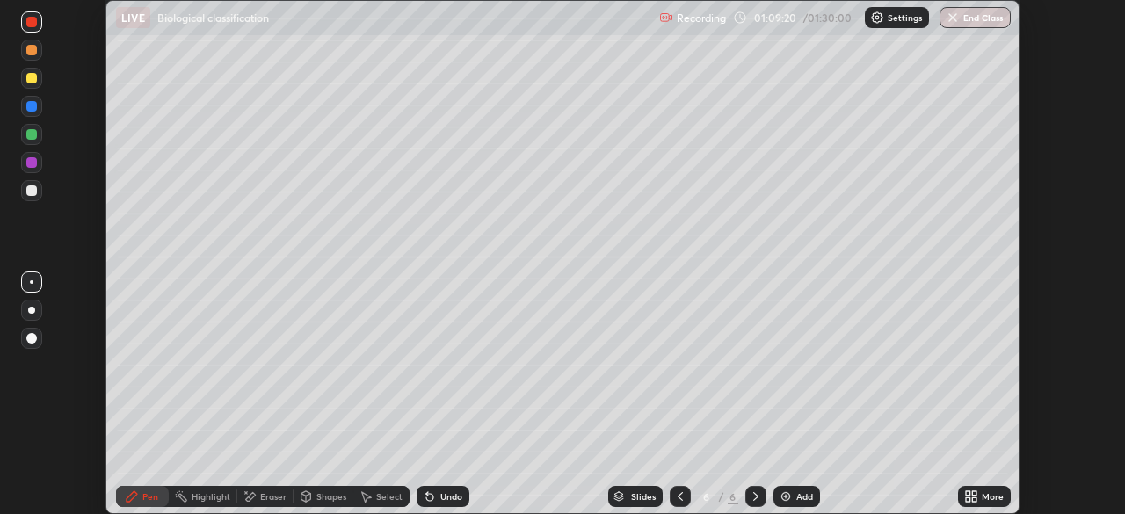
click at [985, 492] on div "More" at bounding box center [993, 496] width 22 height 9
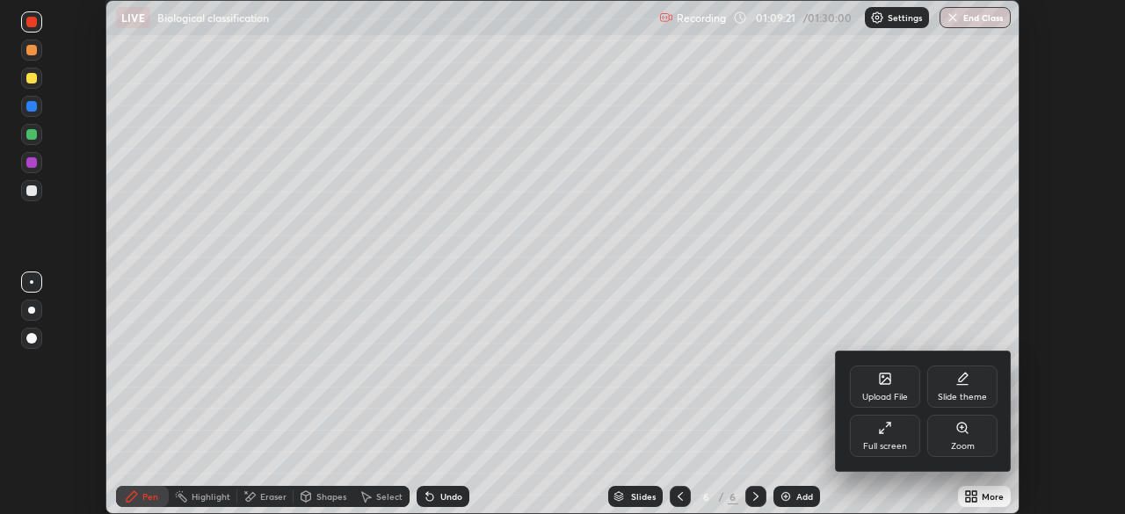
click at [884, 440] on div "Full screen" at bounding box center [885, 436] width 70 height 42
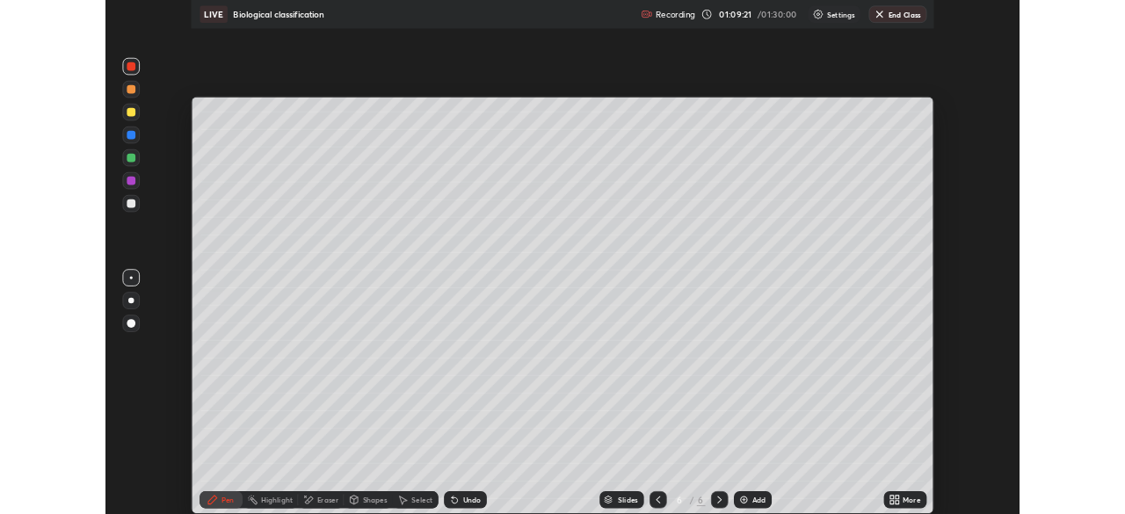
scroll to position [633, 1125]
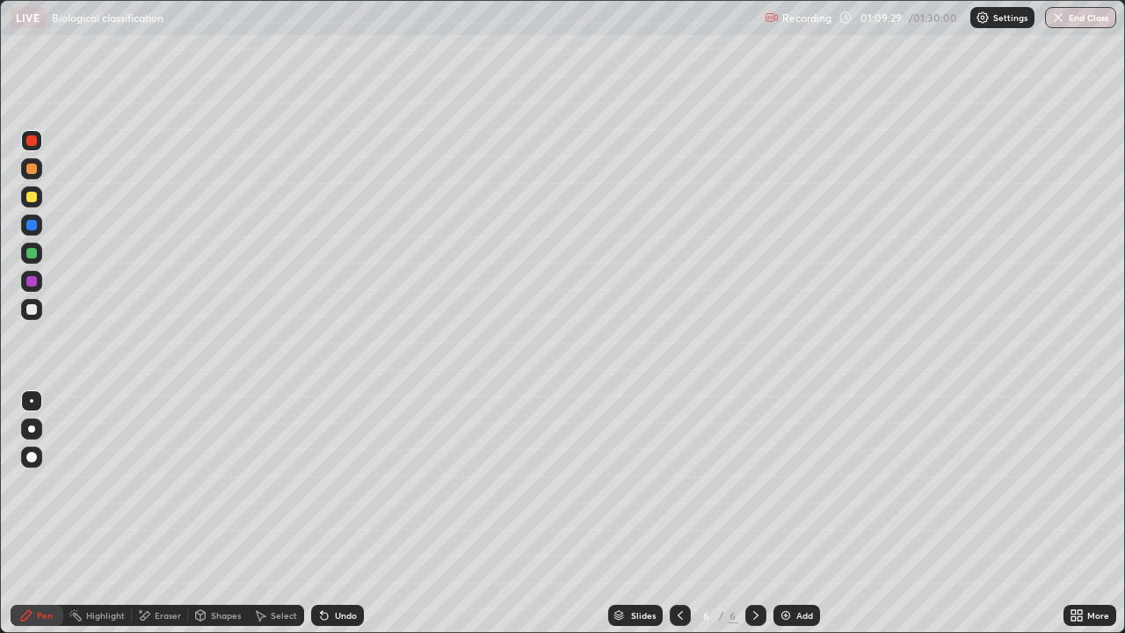
click at [156, 513] on div "Eraser" at bounding box center [160, 615] width 56 height 21
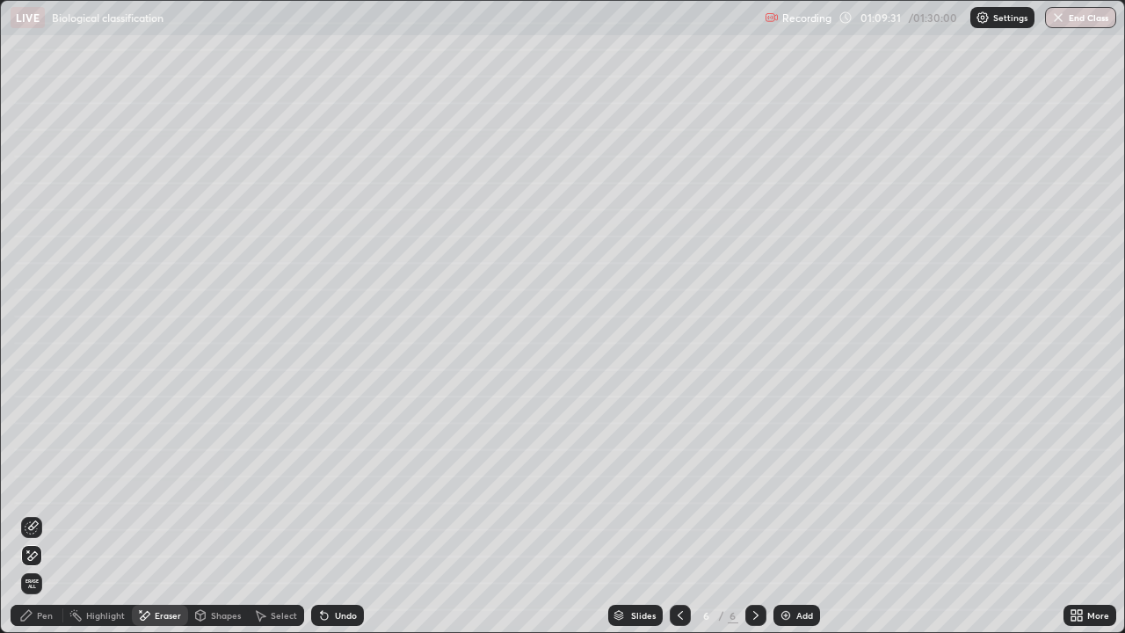
click at [38, 513] on div "Pen" at bounding box center [37, 615] width 53 height 21
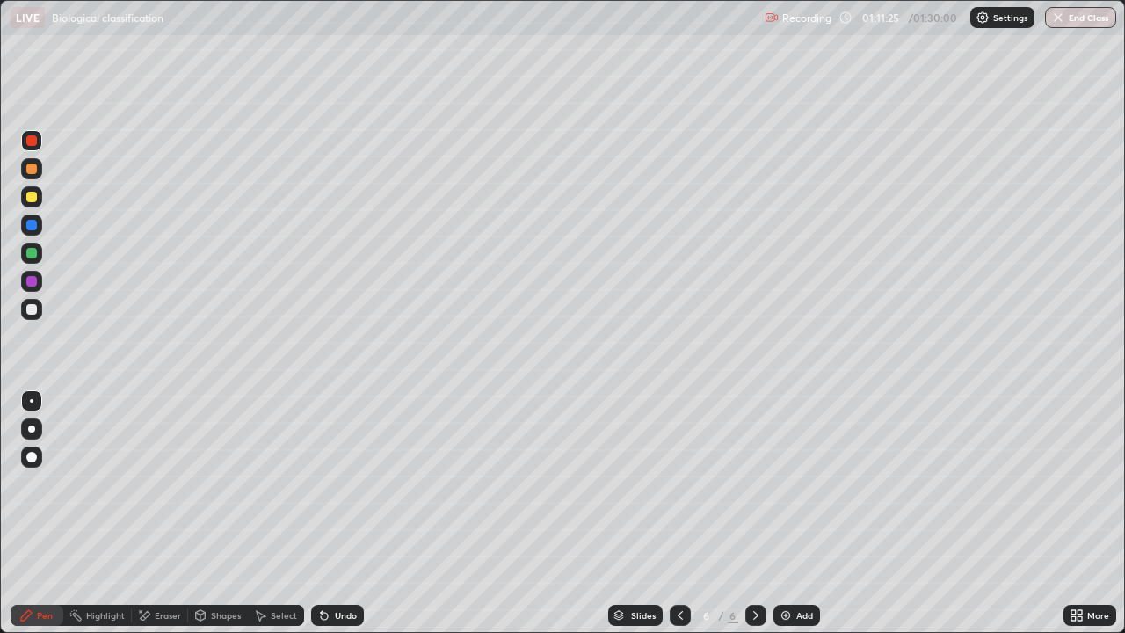
click at [1084, 513] on div "More" at bounding box center [1090, 615] width 53 height 21
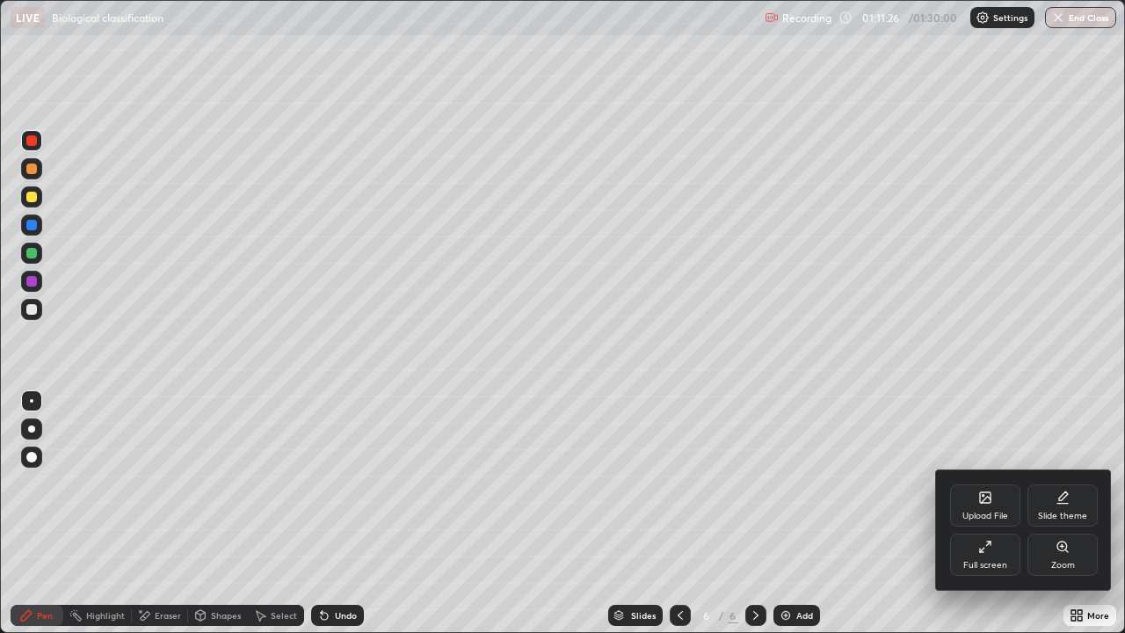
click at [983, 513] on div "Full screen" at bounding box center [985, 555] width 70 height 42
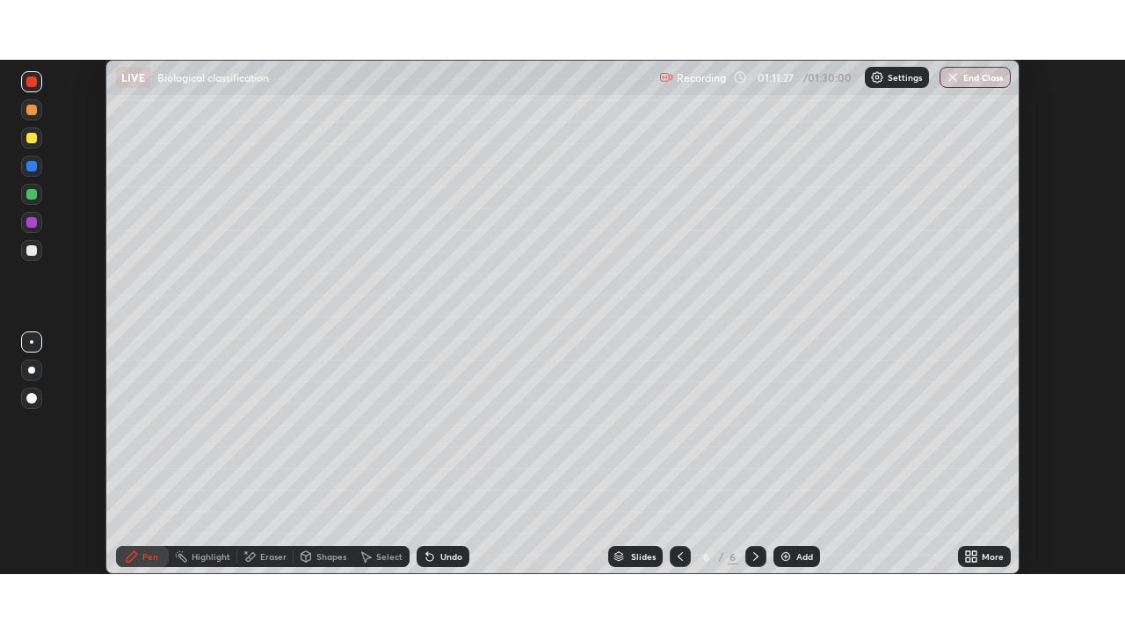
scroll to position [87400, 86789]
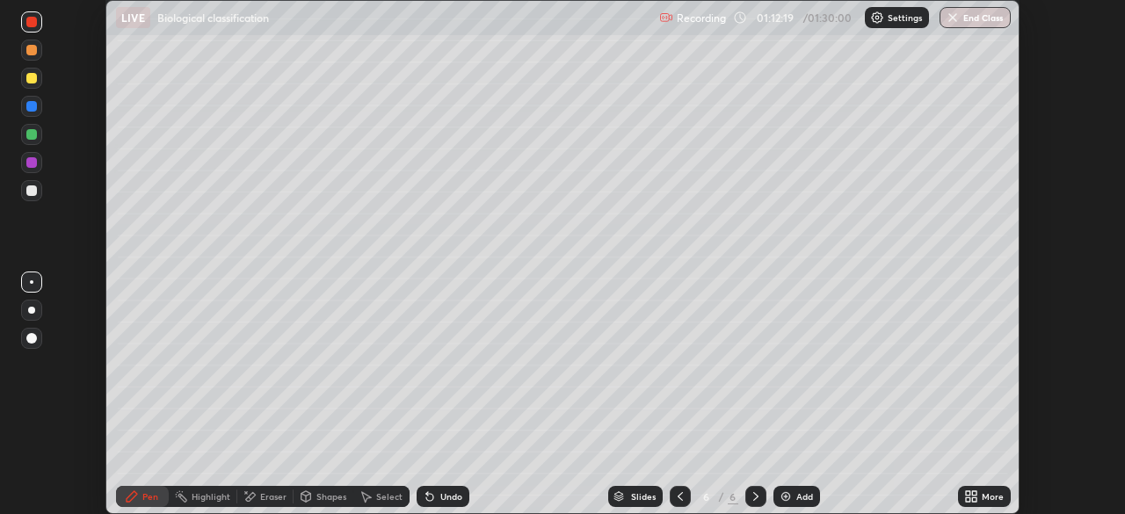
click at [970, 497] on icon at bounding box center [971, 497] width 14 height 14
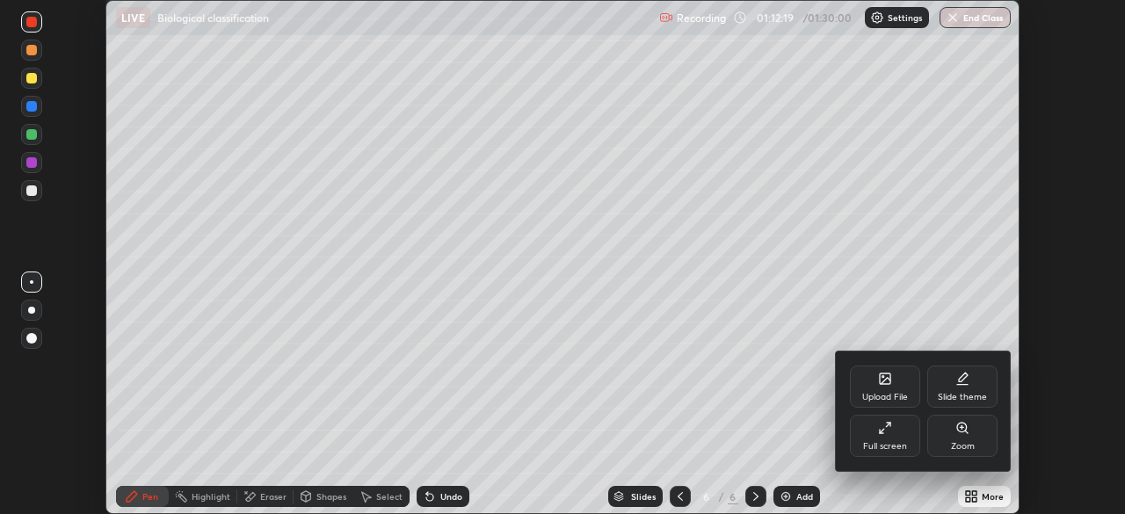
click at [890, 433] on icon at bounding box center [885, 428] width 14 height 14
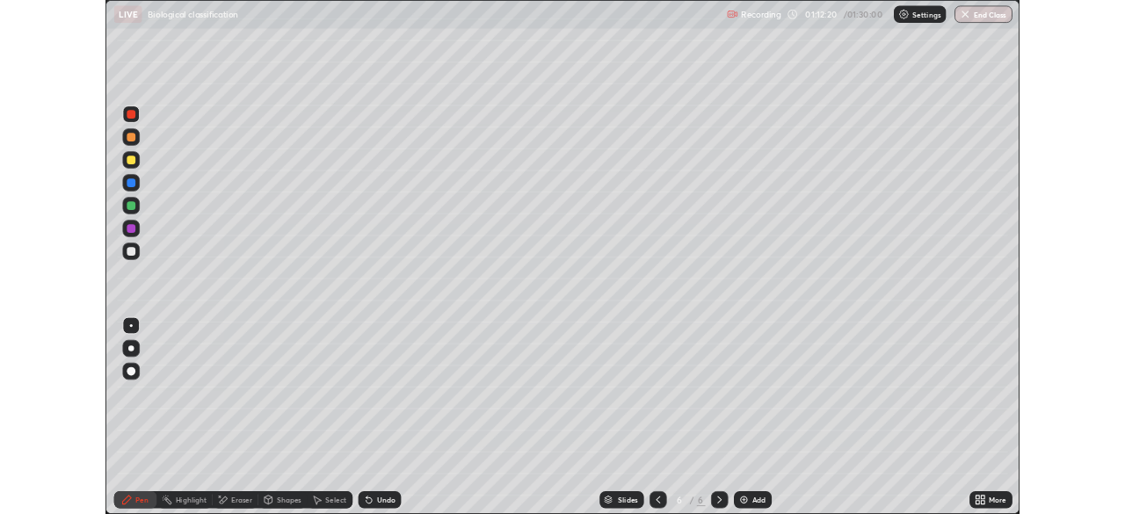
scroll to position [633, 1125]
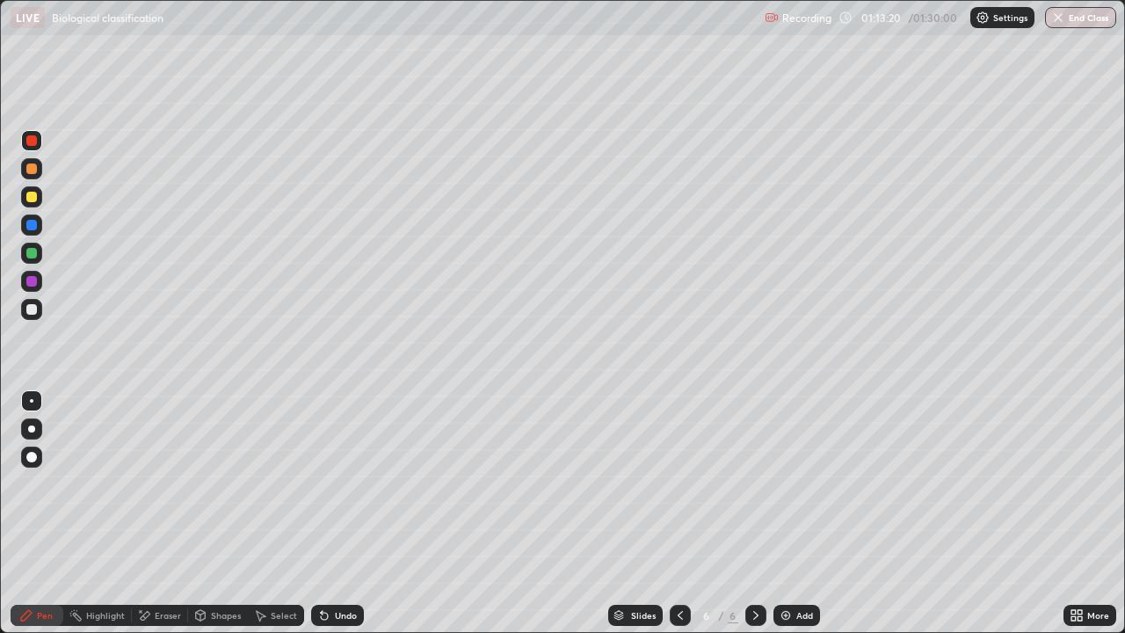
click at [28, 313] on div at bounding box center [31, 309] width 11 height 11
click at [1087, 513] on div "More" at bounding box center [1098, 615] width 22 height 9
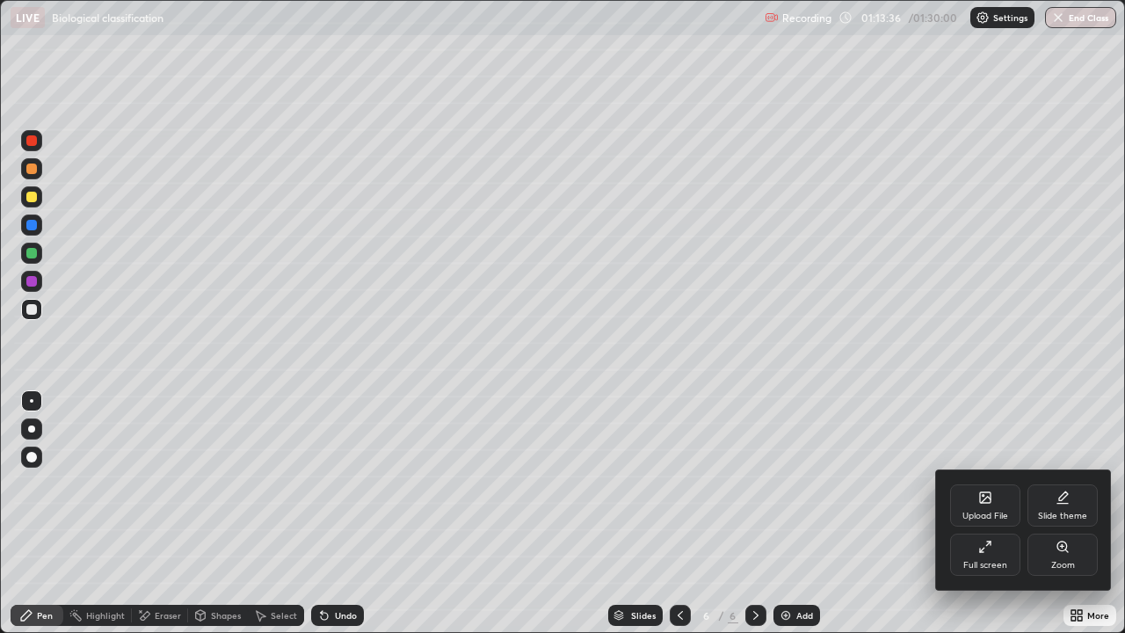
click at [984, 513] on icon at bounding box center [985, 547] width 14 height 14
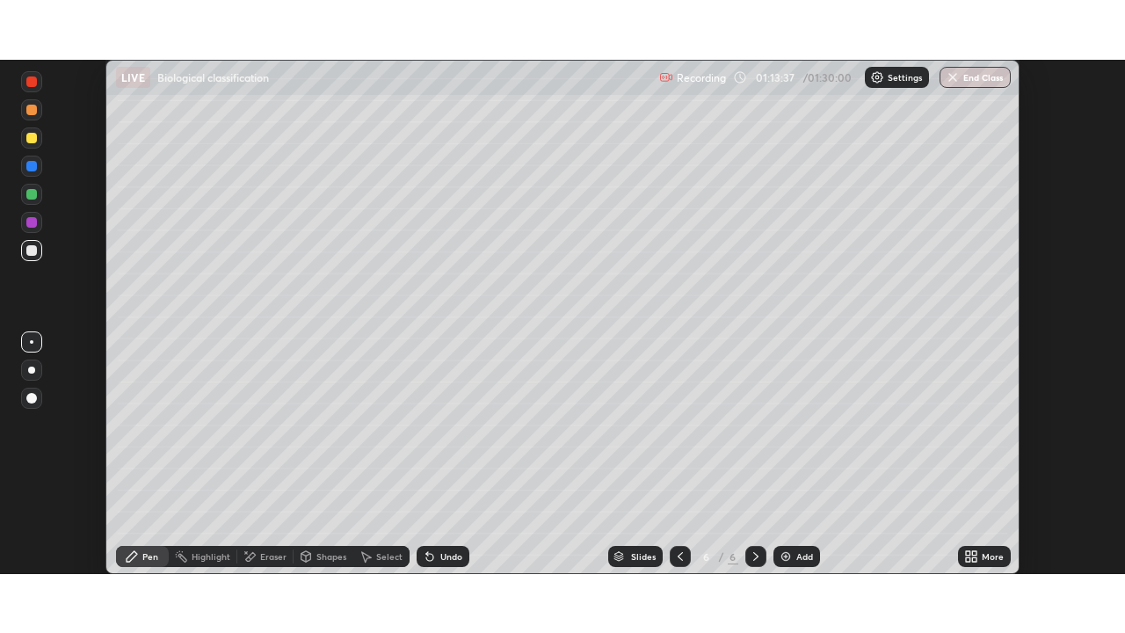
scroll to position [87400, 86789]
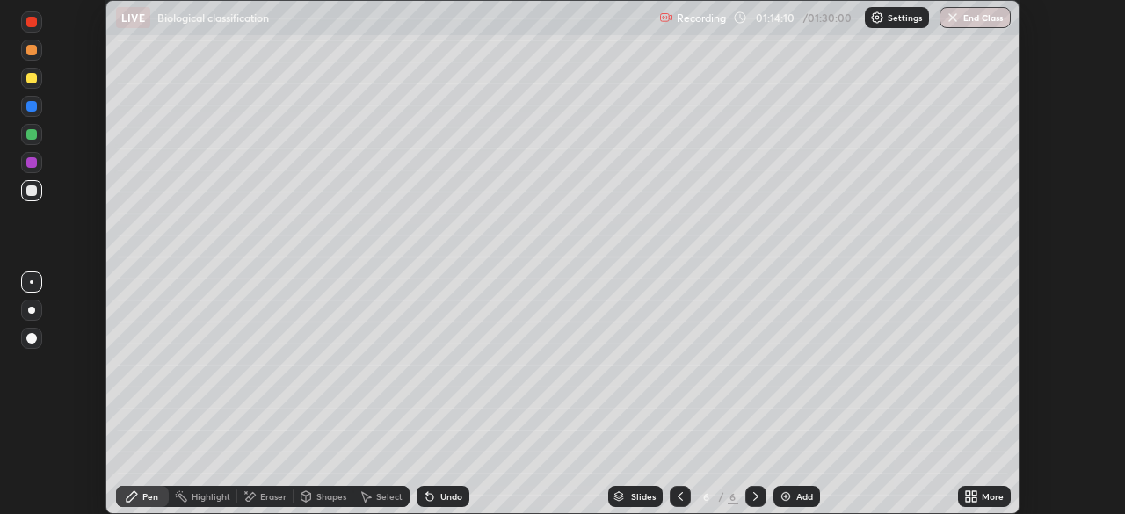
click at [974, 493] on icon at bounding box center [974, 493] width 4 height 4
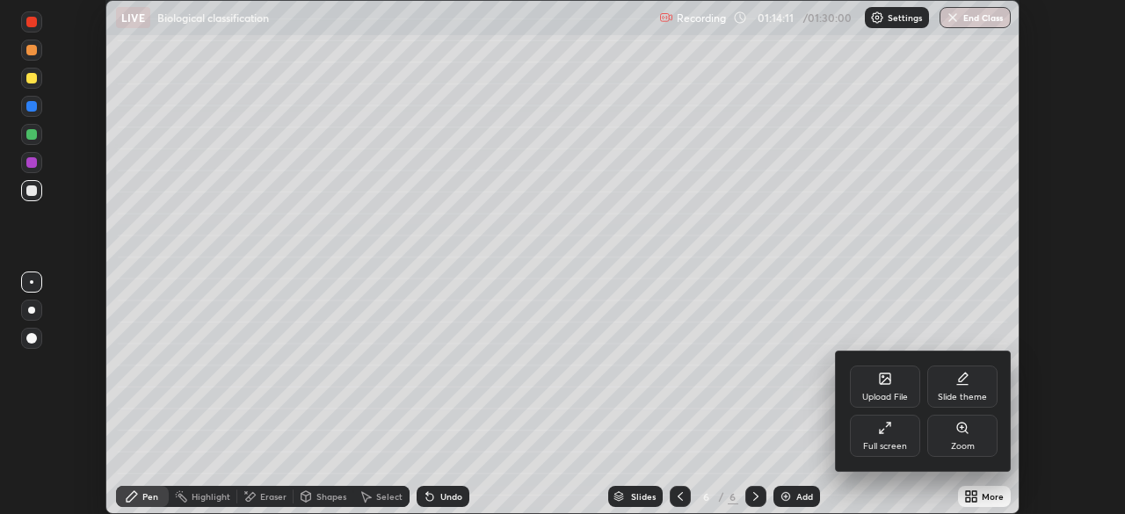
click at [879, 440] on div "Full screen" at bounding box center [885, 436] width 70 height 42
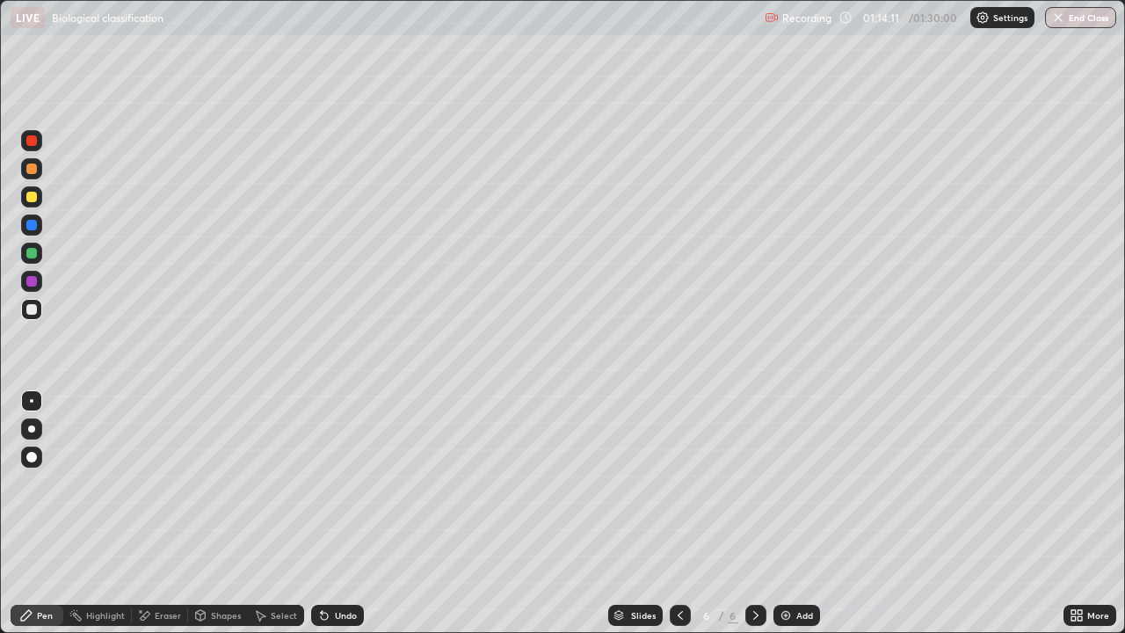
scroll to position [633, 1125]
click at [33, 142] on div at bounding box center [31, 140] width 11 height 11
click at [1081, 18] on button "End Class" at bounding box center [1080, 17] width 71 height 21
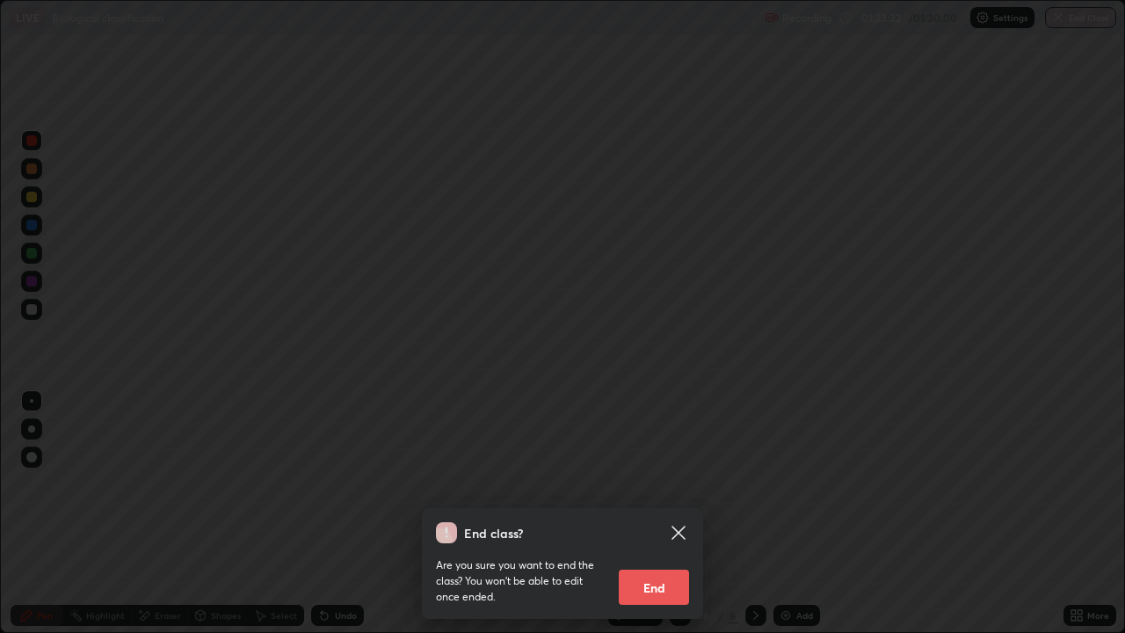
click at [663, 513] on button "End" at bounding box center [654, 587] width 70 height 35
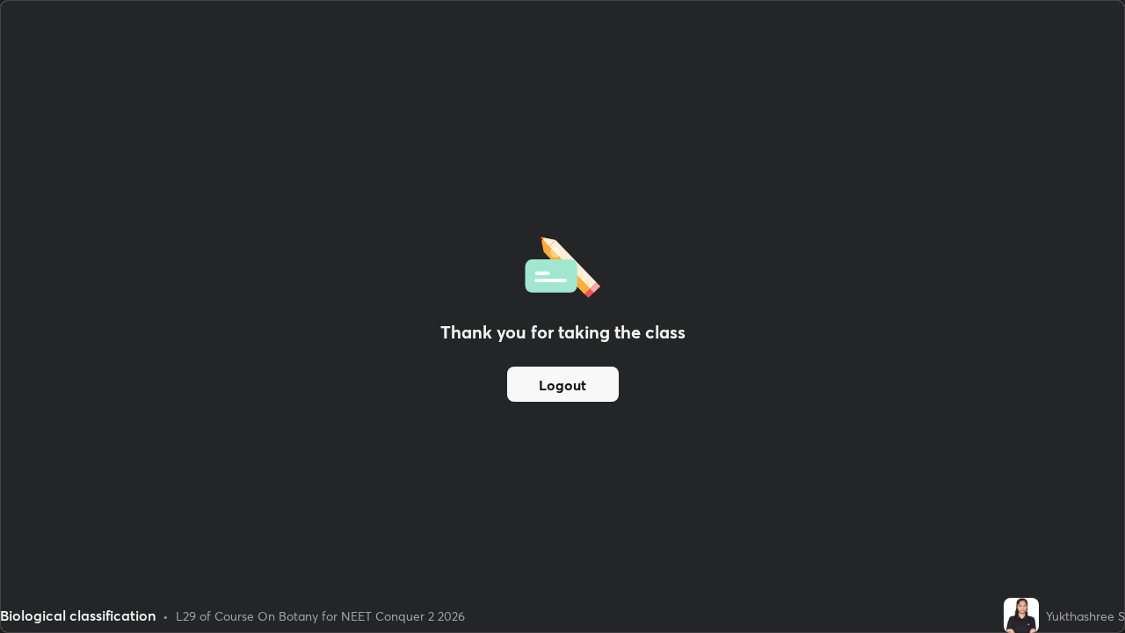
click at [594, 381] on button "Logout" at bounding box center [563, 384] width 112 height 35
